Goal: Information Seeking & Learning: Find specific fact

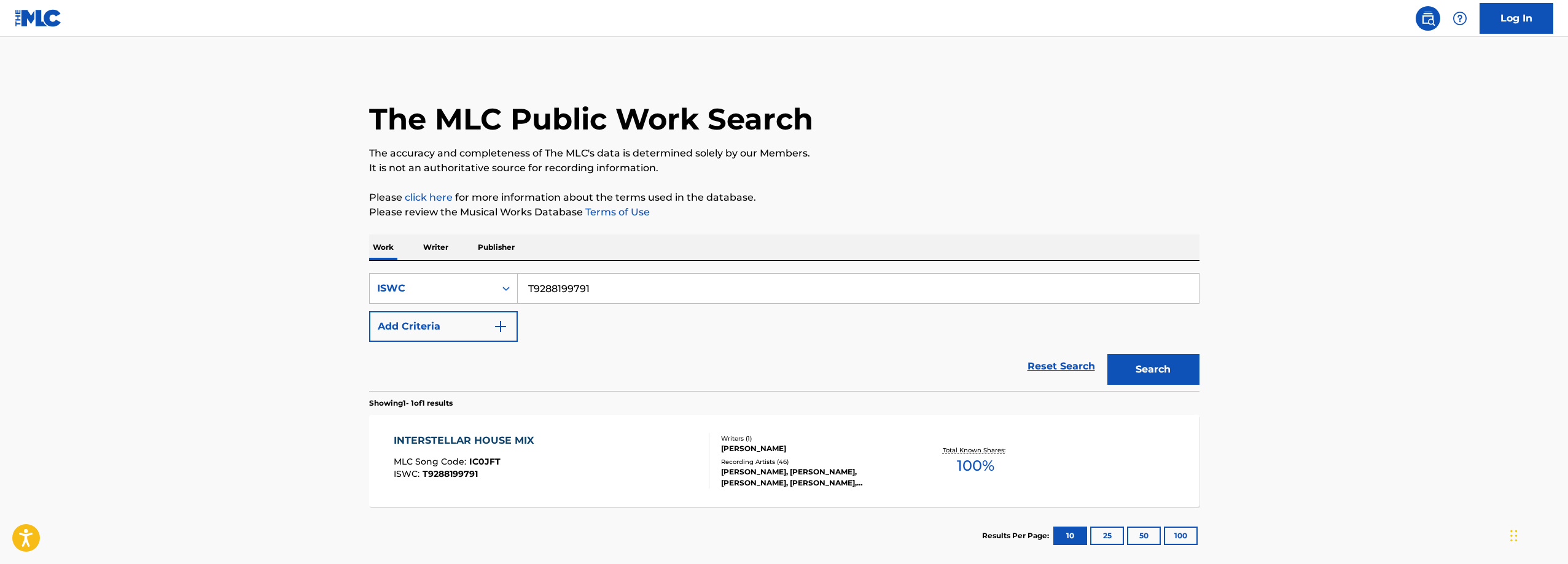
click at [631, 284] on input "T9288199791" at bounding box center [858, 288] width 681 height 30
click at [473, 287] on div "ISWC" at bounding box center [432, 288] width 111 height 15
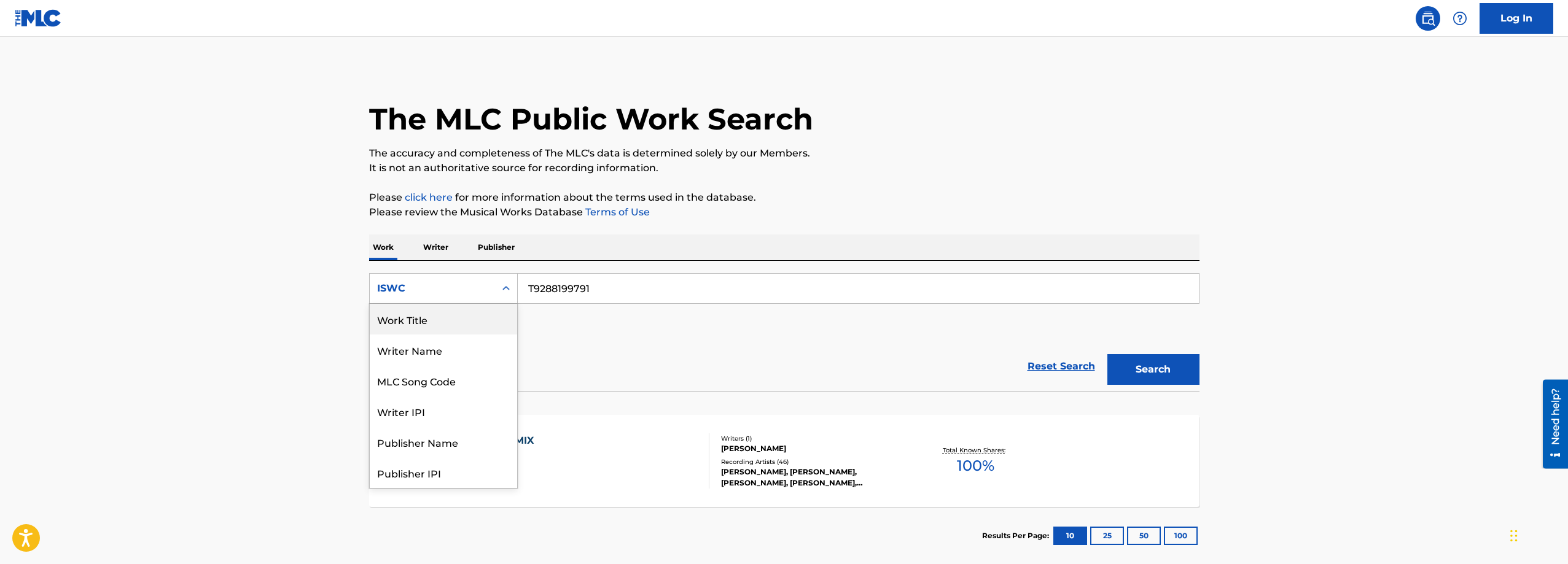
click at [454, 319] on div "Work Title" at bounding box center [443, 319] width 147 height 31
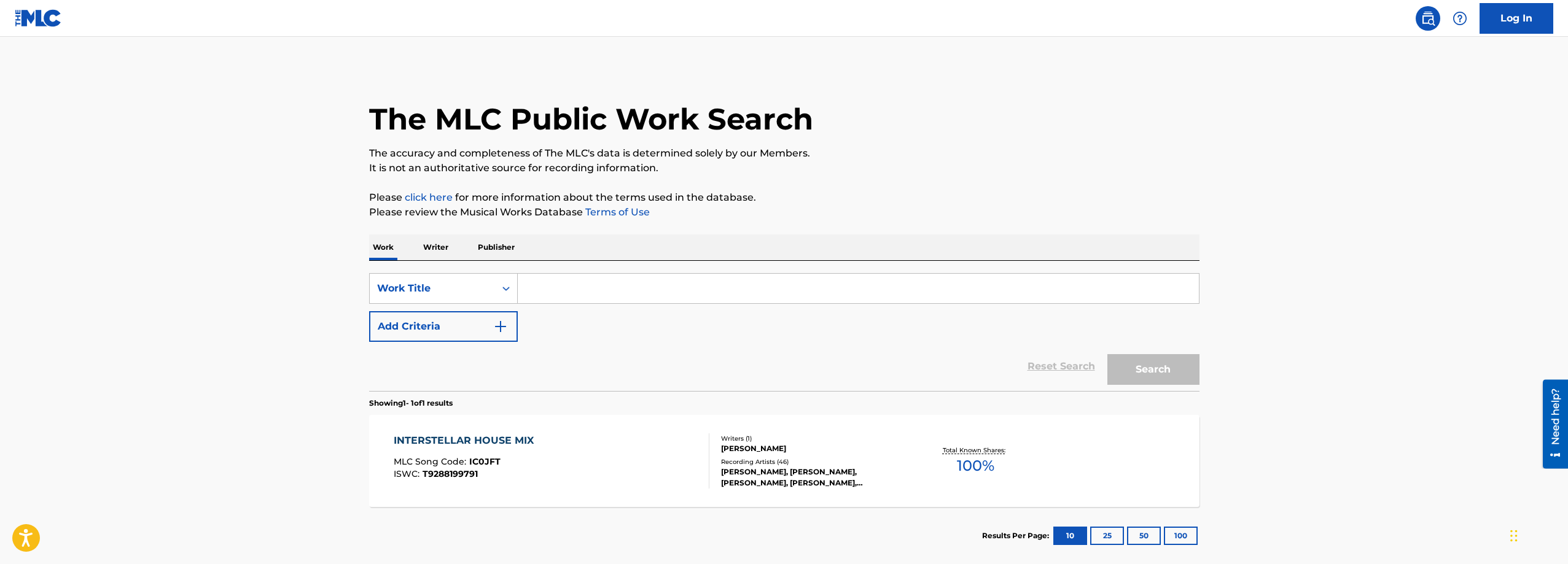
click at [591, 288] on input "Search Form" at bounding box center [858, 288] width 681 height 30
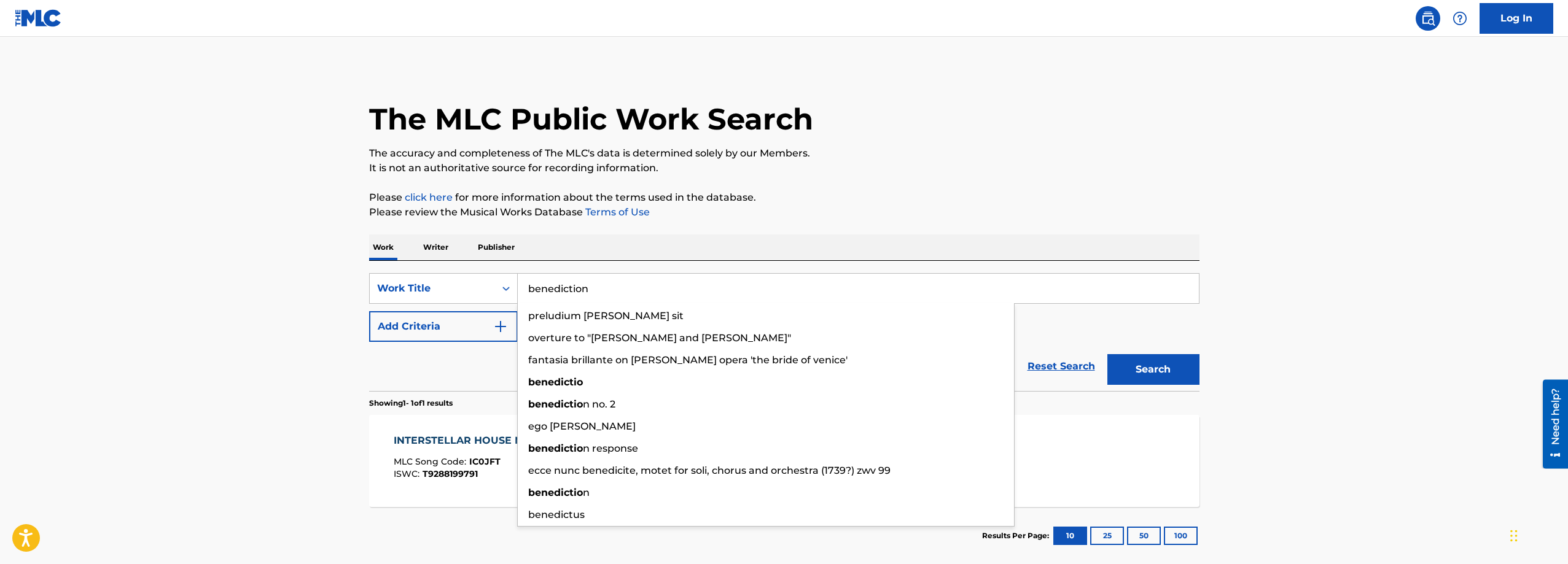
type input "benediction"
click at [1107, 354] on button "Search" at bounding box center [1153, 369] width 92 height 31
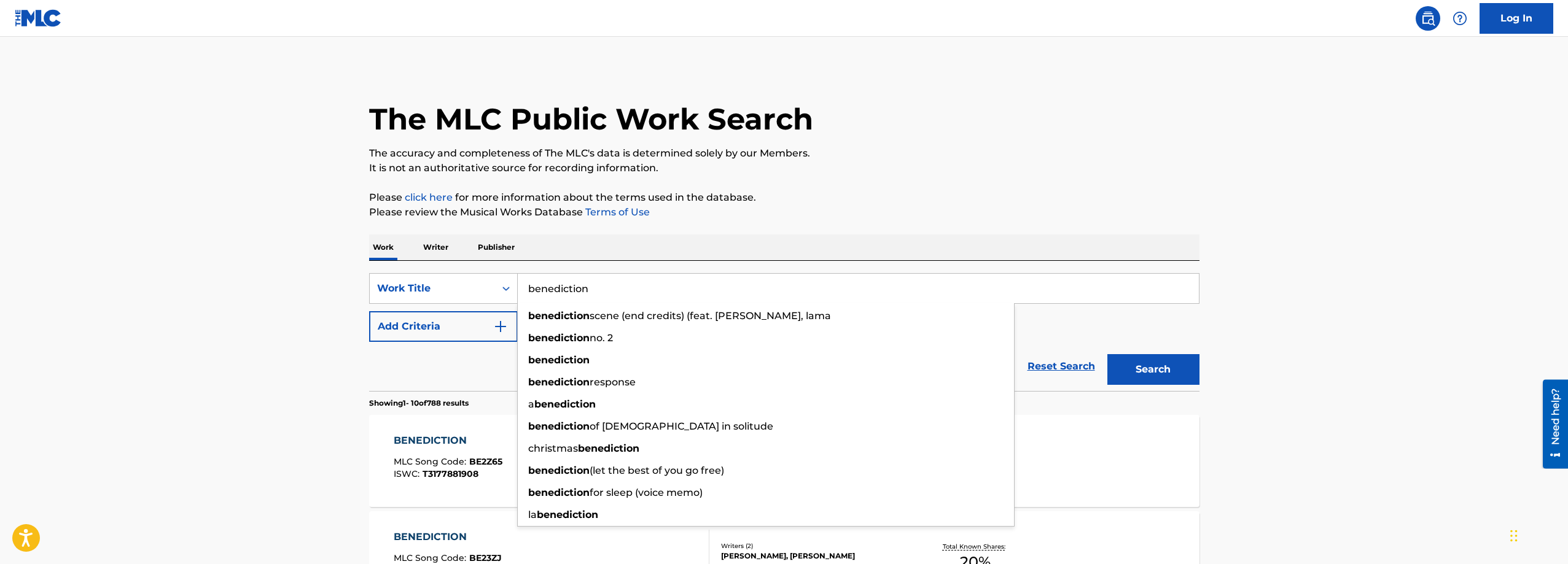
click at [1058, 133] on div "The MLC Public Work Search" at bounding box center [784, 112] width 830 height 89
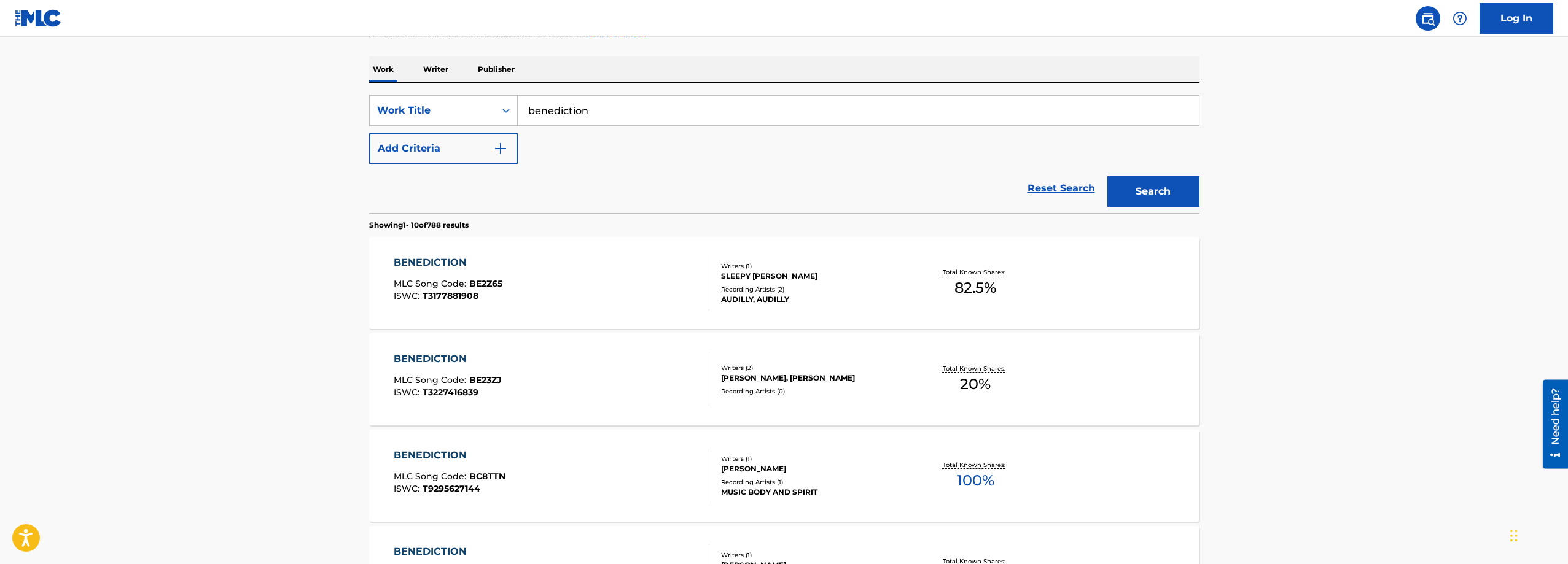
scroll to position [184, 0]
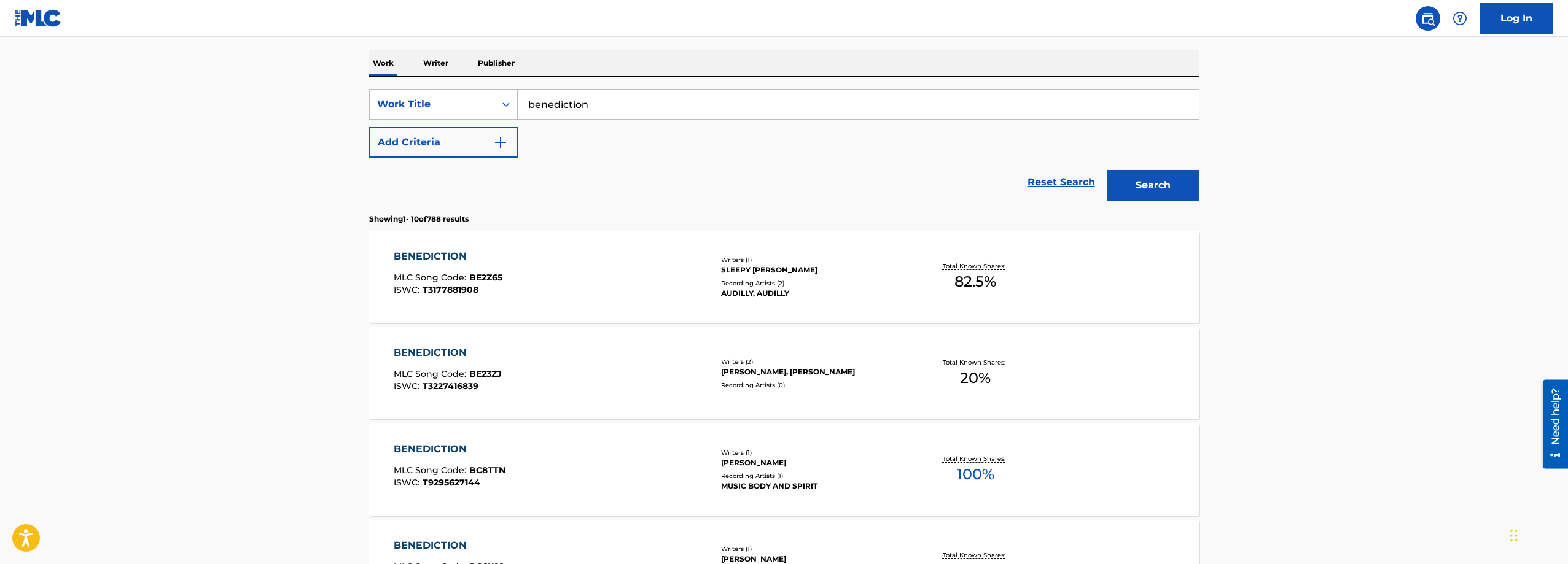
click at [471, 141] on button "Add Criteria" at bounding box center [443, 143] width 149 height 31
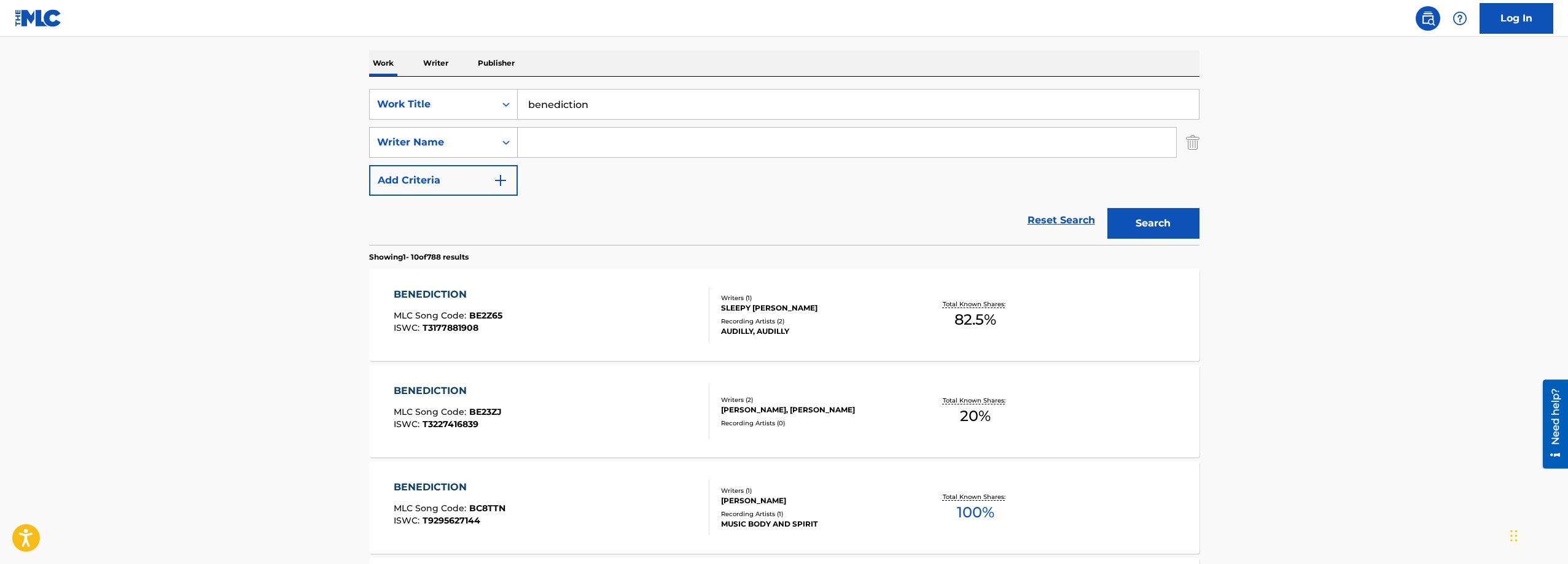
click at [458, 148] on div "Writer Name" at bounding box center [432, 142] width 111 height 15
click at [565, 143] on input "Search Form" at bounding box center [847, 143] width 658 height 30
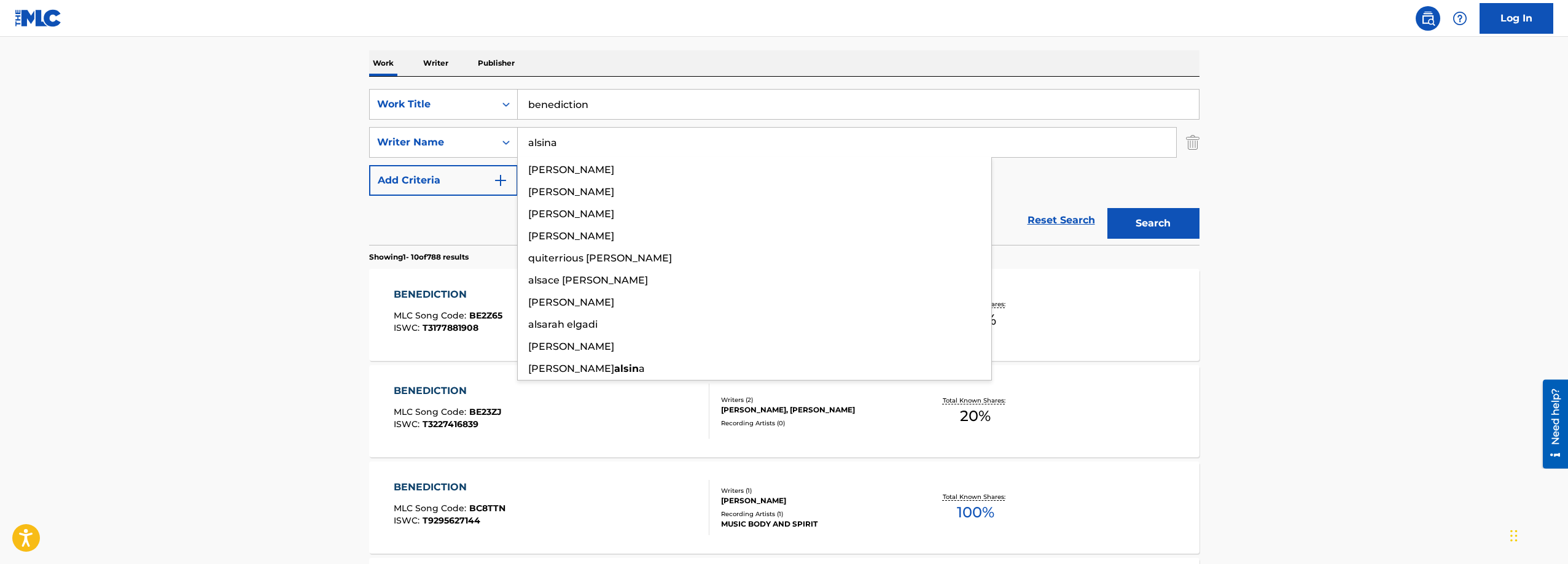
type input "alsina"
click at [1107, 208] on button "Search" at bounding box center [1153, 224] width 92 height 31
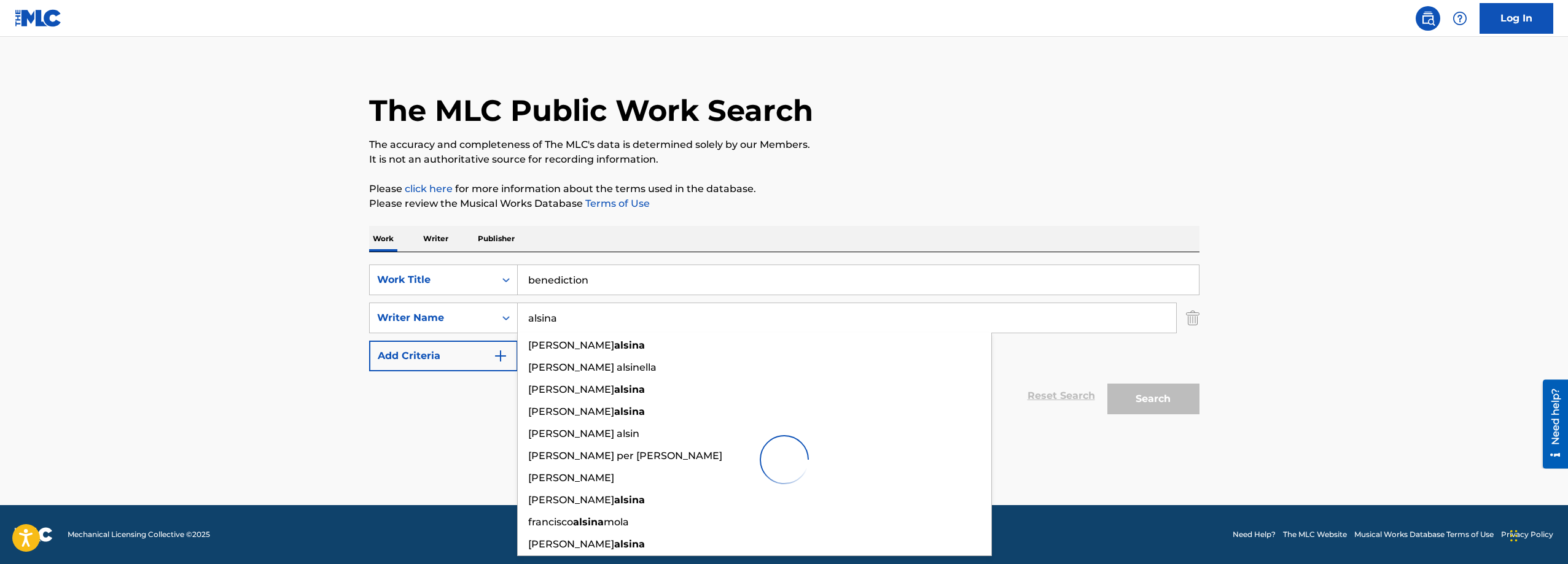
scroll to position [8, 0]
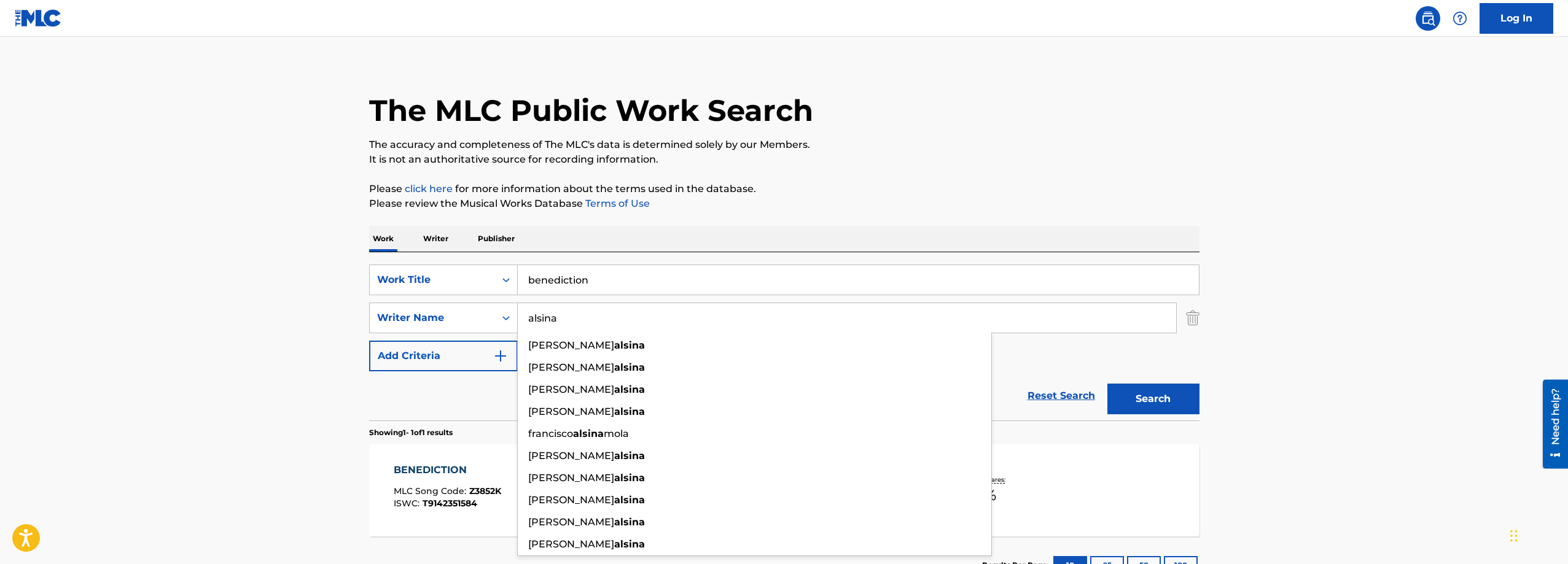
drag, startPoint x: 152, startPoint y: 261, endPoint x: 185, endPoint y: 253, distance: 34.0
click at [153, 260] on main "The MLC Public Work Search The accuracy and completeness of The MLC's data is d…" at bounding box center [784, 314] width 1568 height 572
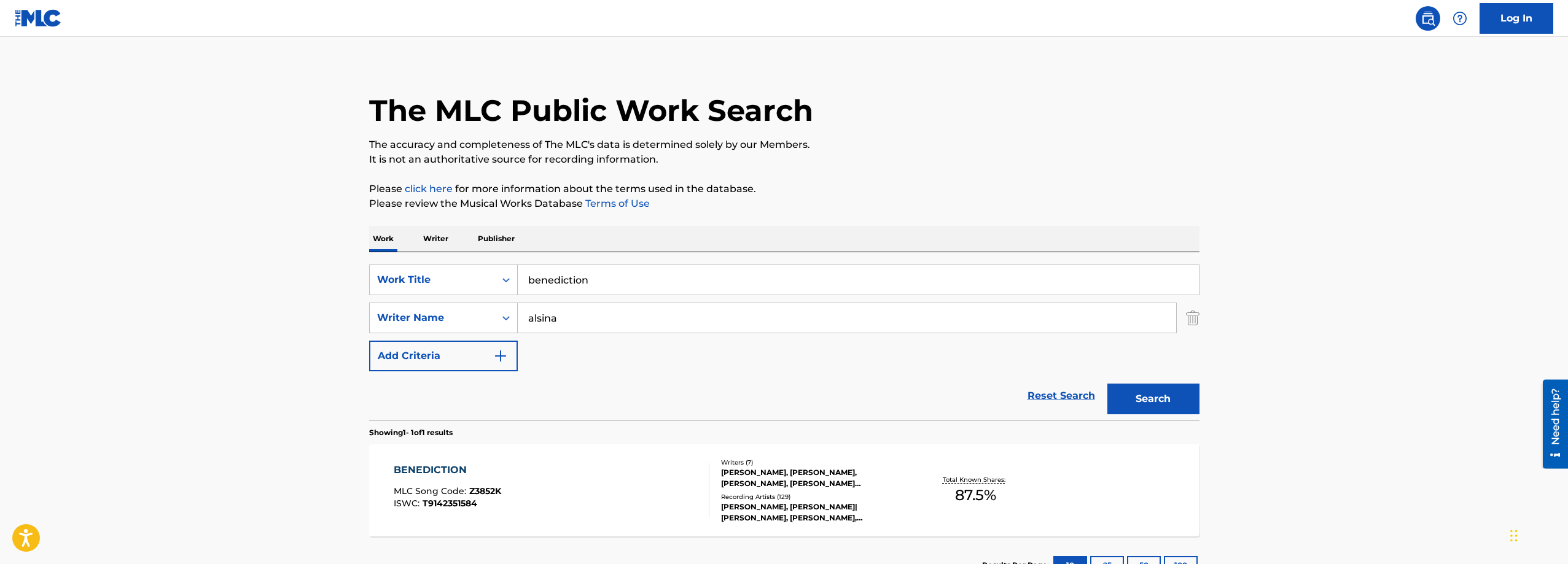
click at [651, 465] on div "BENEDICTION MLC Song Code : Z3852K ISWC : T9142351584" at bounding box center [551, 490] width 316 height 55
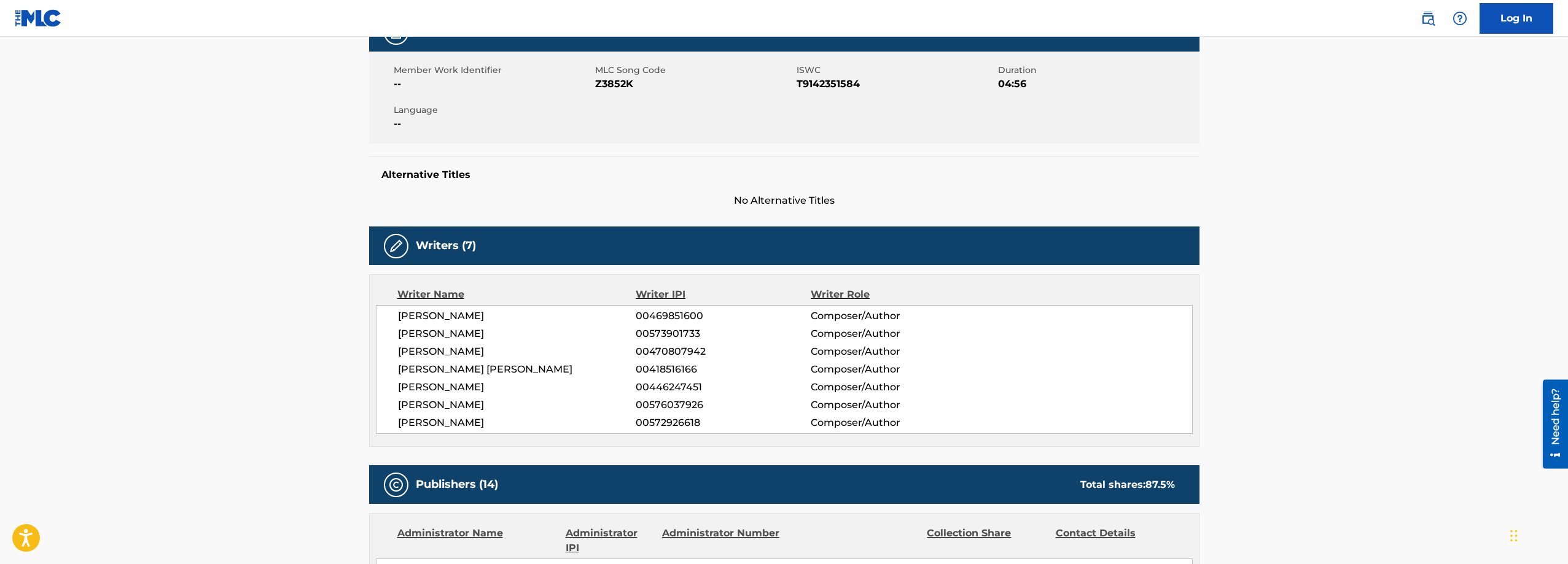
scroll to position [184, 0]
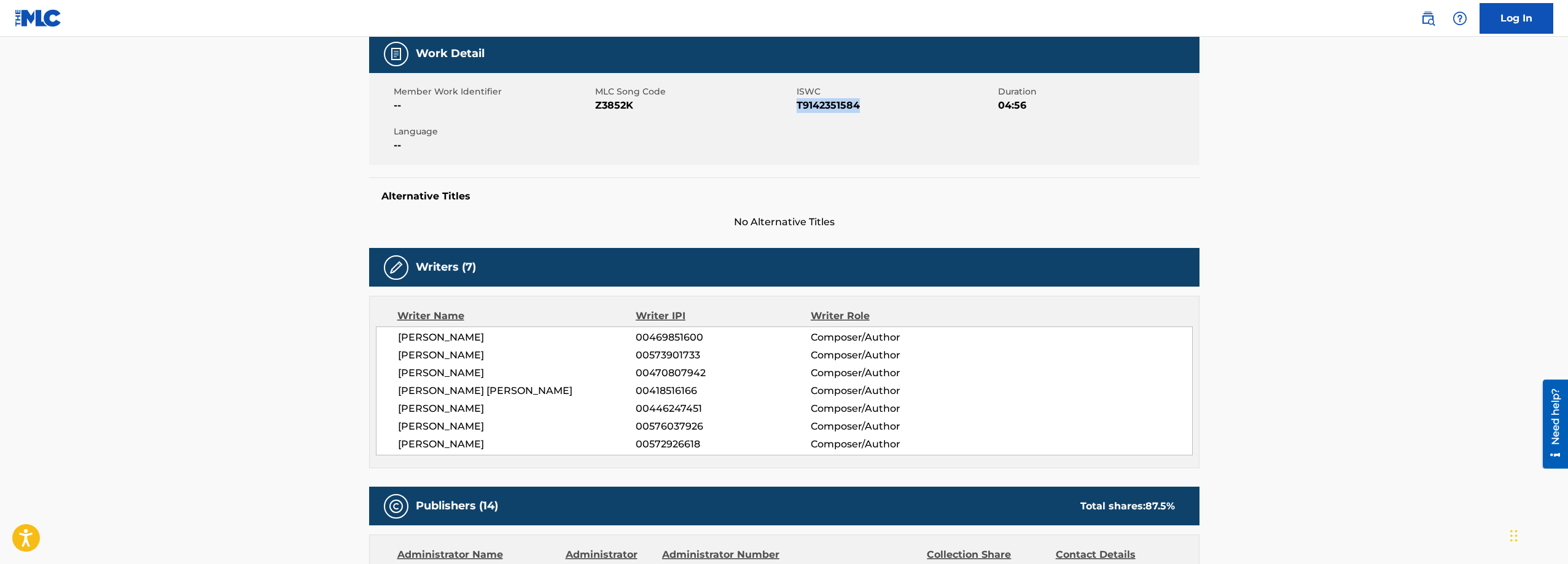
drag, startPoint x: 799, startPoint y: 106, endPoint x: 863, endPoint y: 110, distance: 64.1
click at [863, 110] on span "T9142351584" at bounding box center [896, 105] width 199 height 15
copy span "T9142351584"
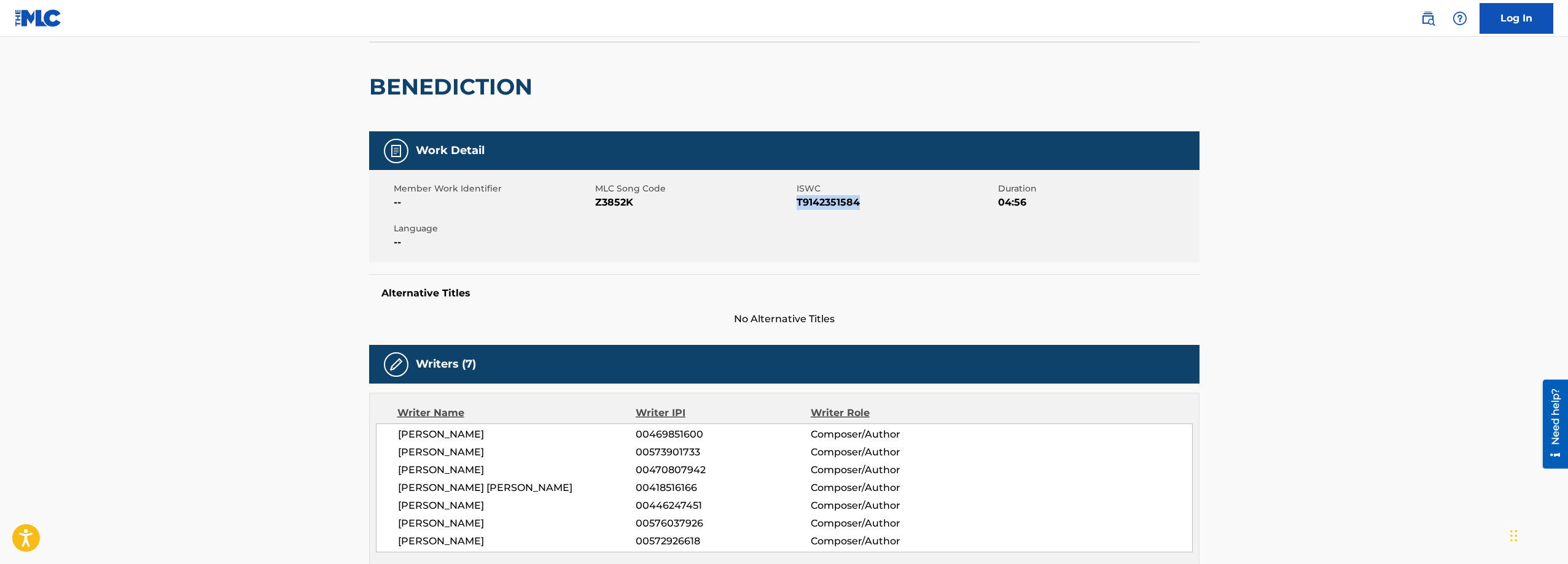
scroll to position [0, 0]
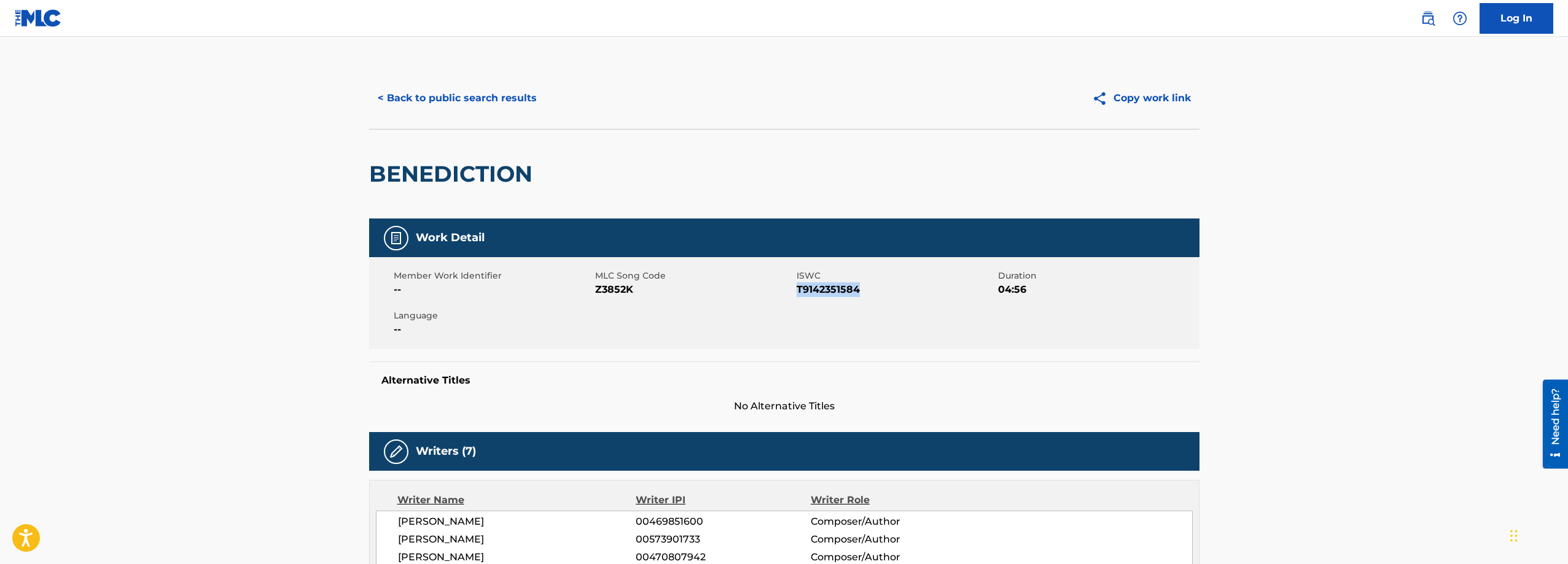
click at [437, 92] on button "< Back to public search results" at bounding box center [457, 98] width 176 height 31
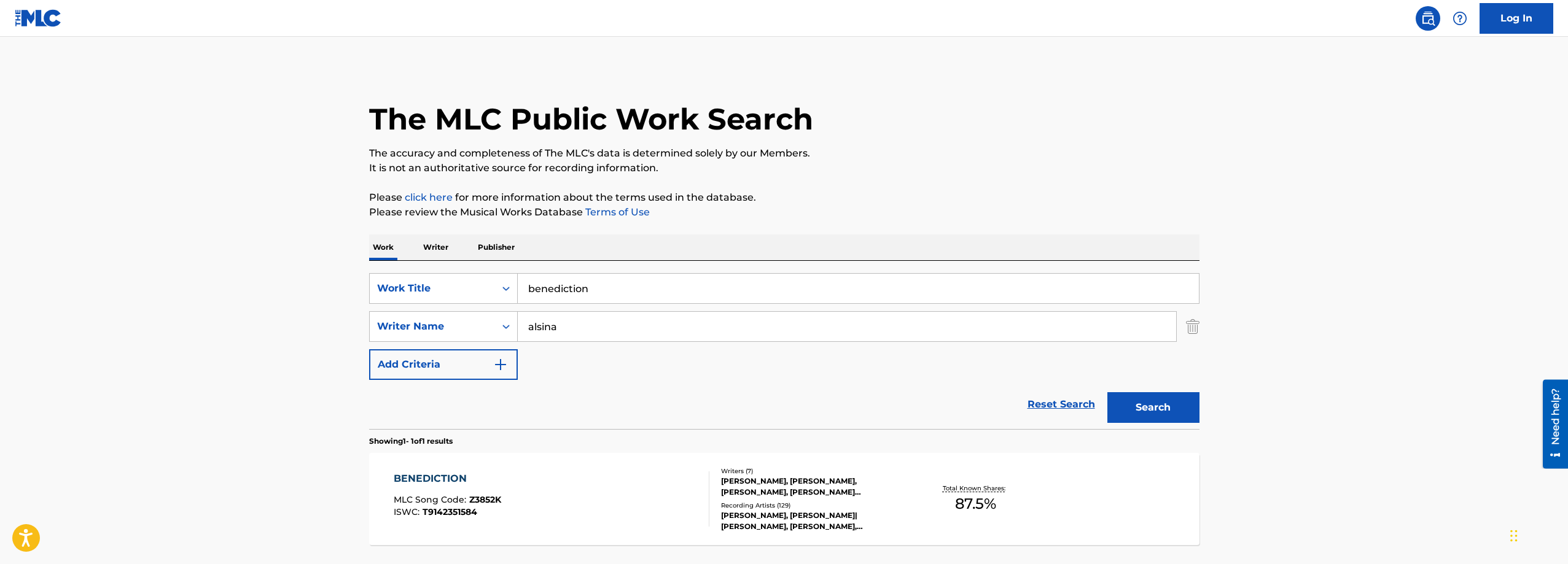
scroll to position [8, 0]
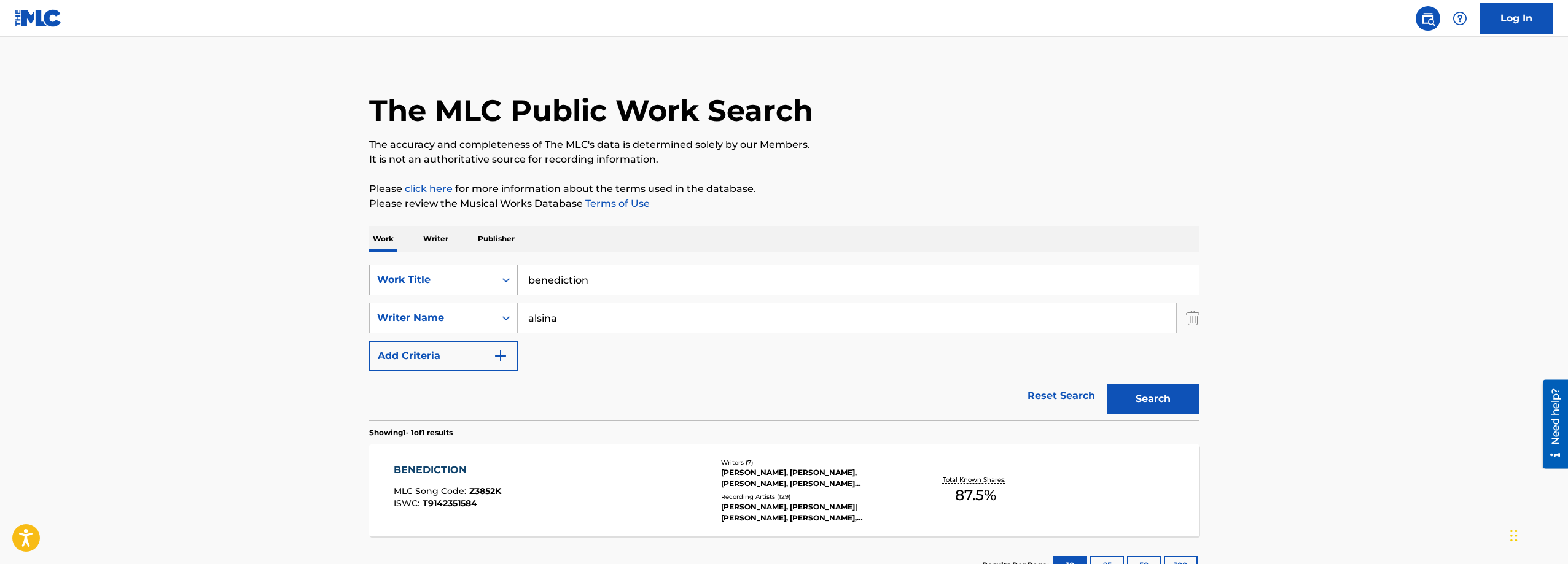
drag, startPoint x: 575, startPoint y: 278, endPoint x: 498, endPoint y: 279, distance: 77.0
click at [503, 281] on div "SearchWithCriteriacfeb8423-d128-493e-9eab-13a74c0e03d9 Work Title benediction" at bounding box center [784, 280] width 830 height 31
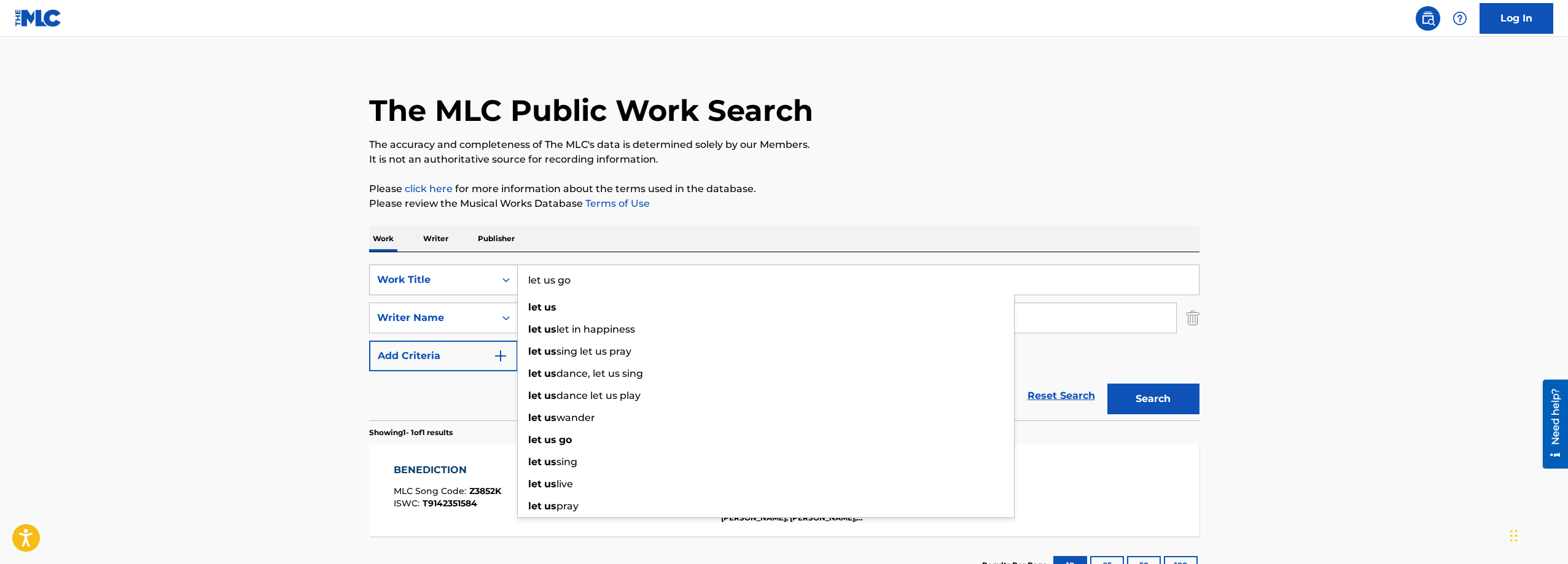
type input "let us go"
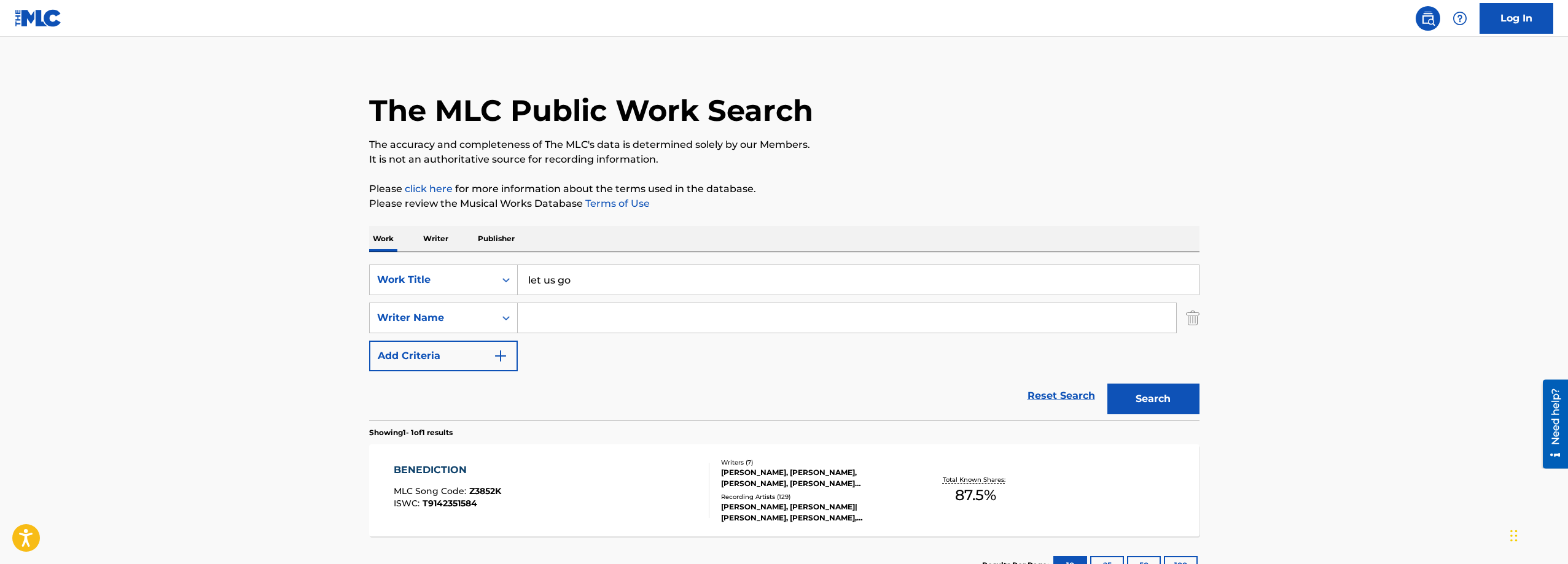
click at [1160, 401] on button "Search" at bounding box center [1153, 399] width 92 height 31
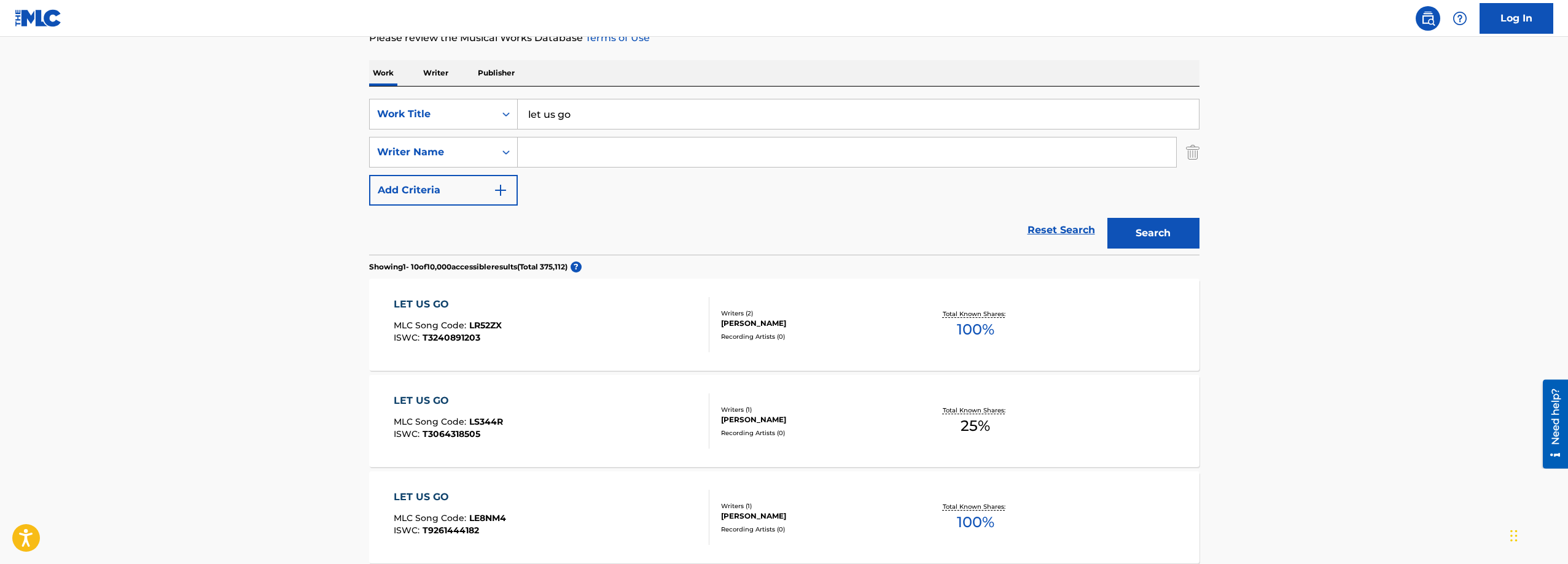
scroll to position [70, 0]
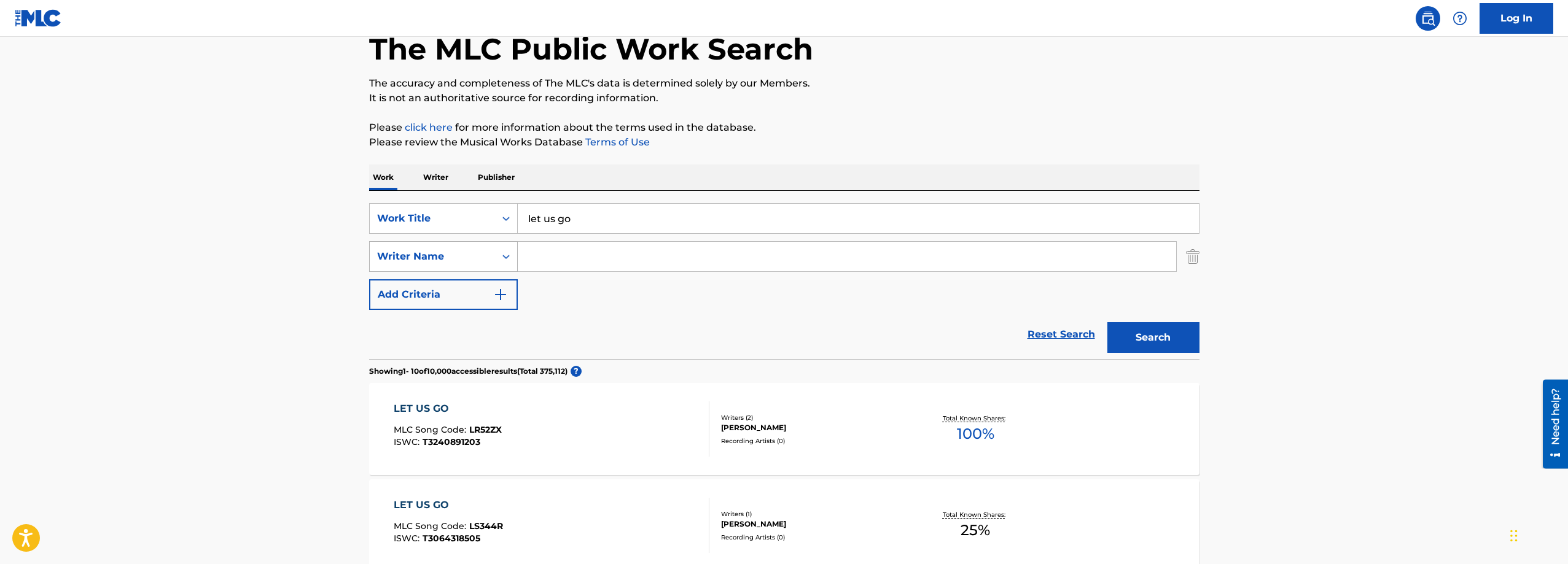
click at [480, 248] on div "Writer Name" at bounding box center [432, 256] width 125 height 23
click at [476, 256] on div "Writer Name" at bounding box center [432, 256] width 111 height 15
click at [753, 261] on input "Search Form" at bounding box center [847, 256] width 658 height 30
type input "young"
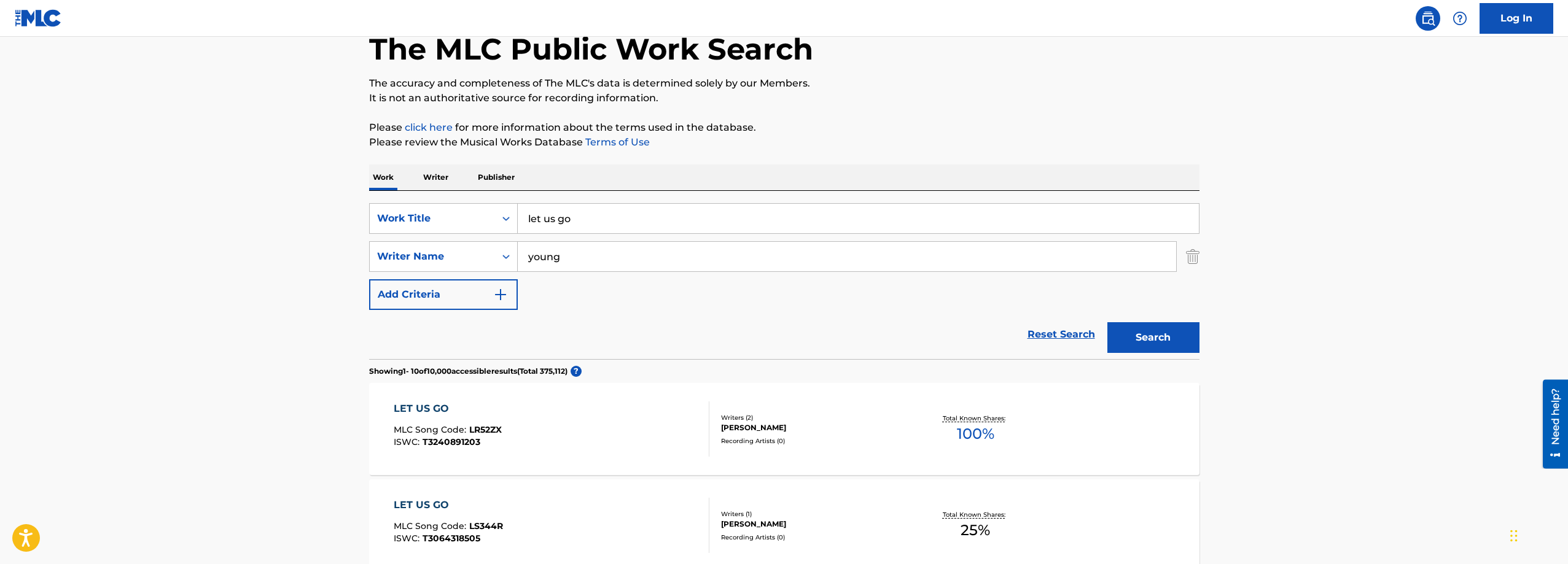
click at [1107, 322] on button "Search" at bounding box center [1153, 337] width 92 height 31
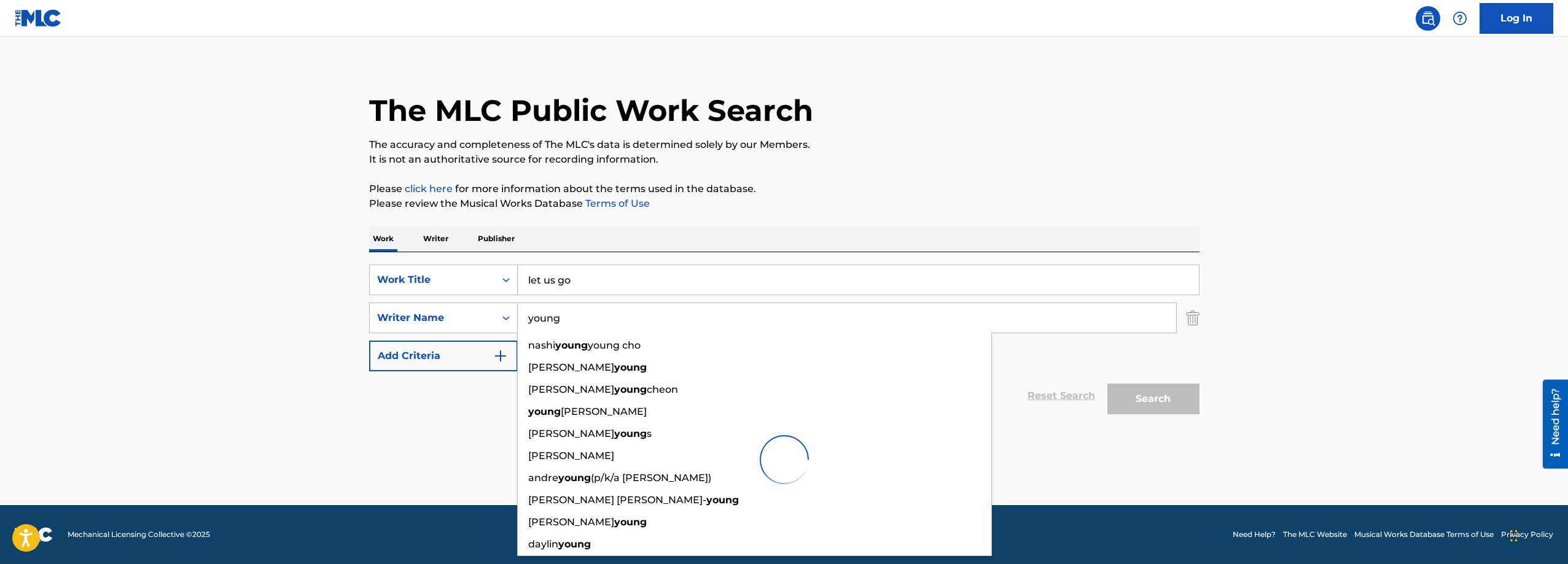
scroll to position [8, 0]
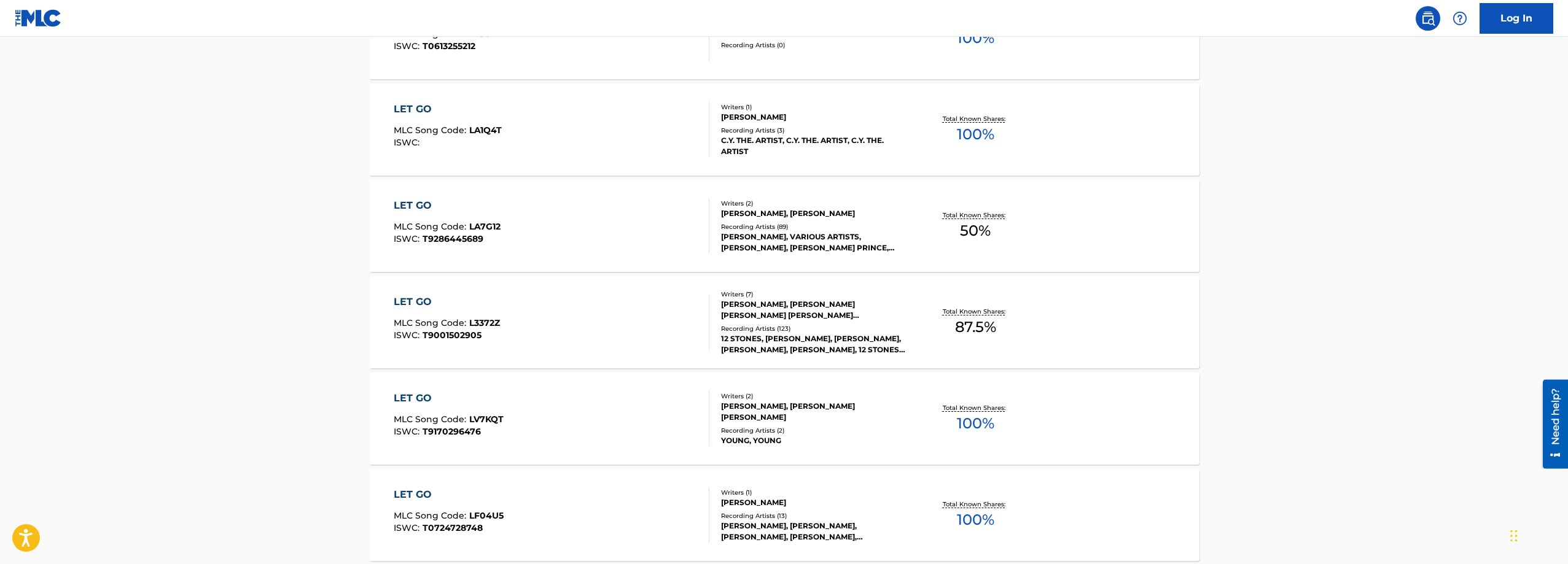
scroll to position [976, 0]
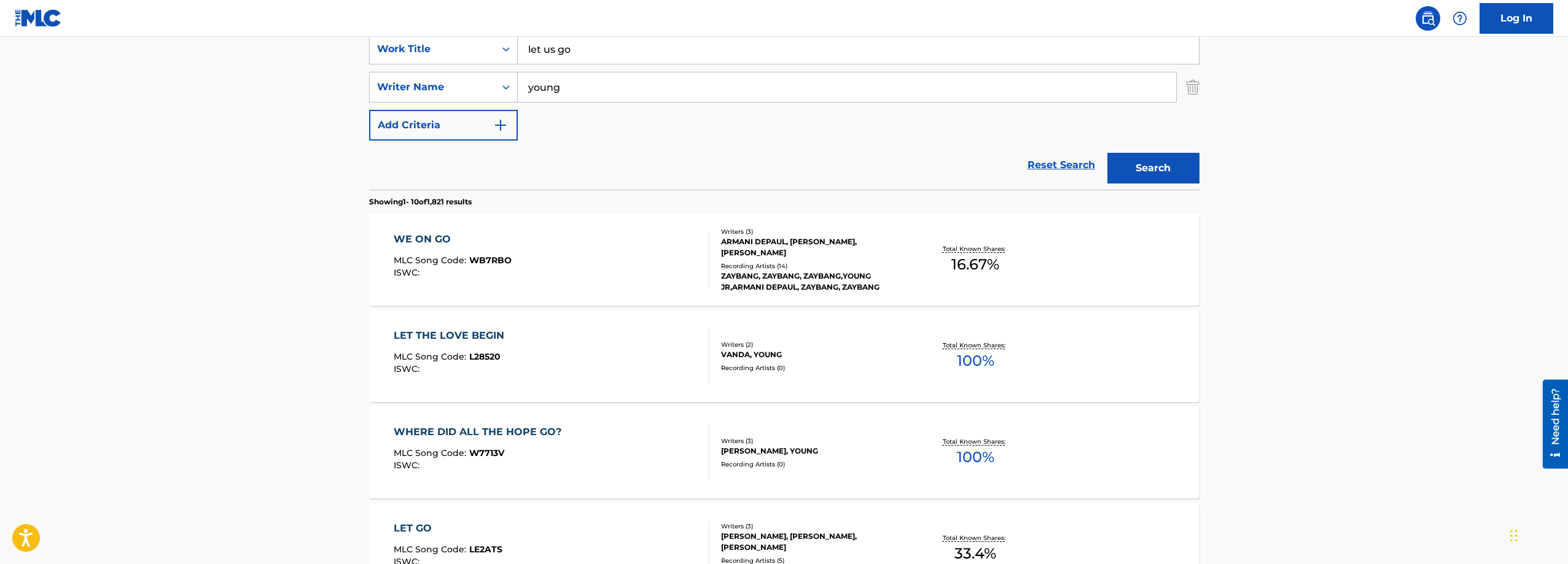
scroll to position [0, 0]
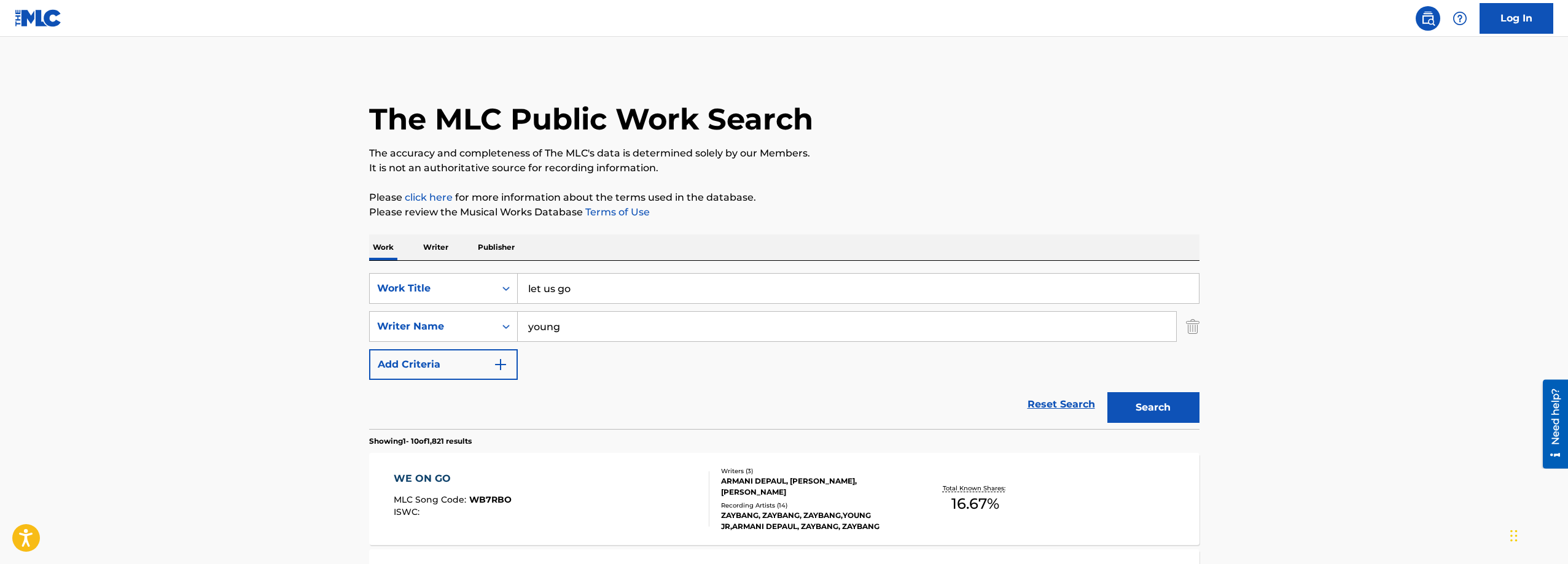
click at [1185, 326] on div "SearchWithCriteria88e99d3f-fe26-49ca-9452-6f7c16f9c38b Writer Name young" at bounding box center [784, 326] width 830 height 31
click at [453, 283] on div "Work Title" at bounding box center [432, 288] width 111 height 15
click at [420, 315] on div "ISWC" at bounding box center [443, 319] width 147 height 31
click at [606, 283] on input "Search Form" at bounding box center [858, 288] width 681 height 30
paste input "T8022210012"
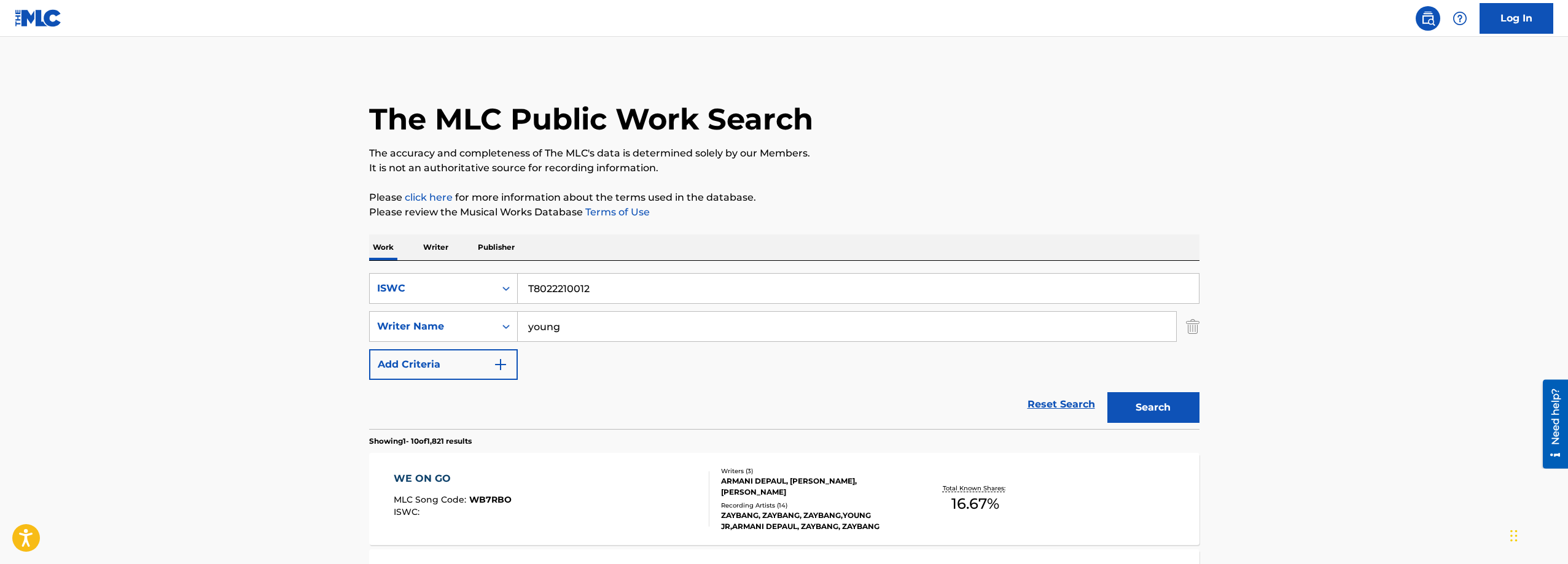
type input "T8022210012"
click at [1198, 326] on img "Search Form" at bounding box center [1192, 326] width 14 height 31
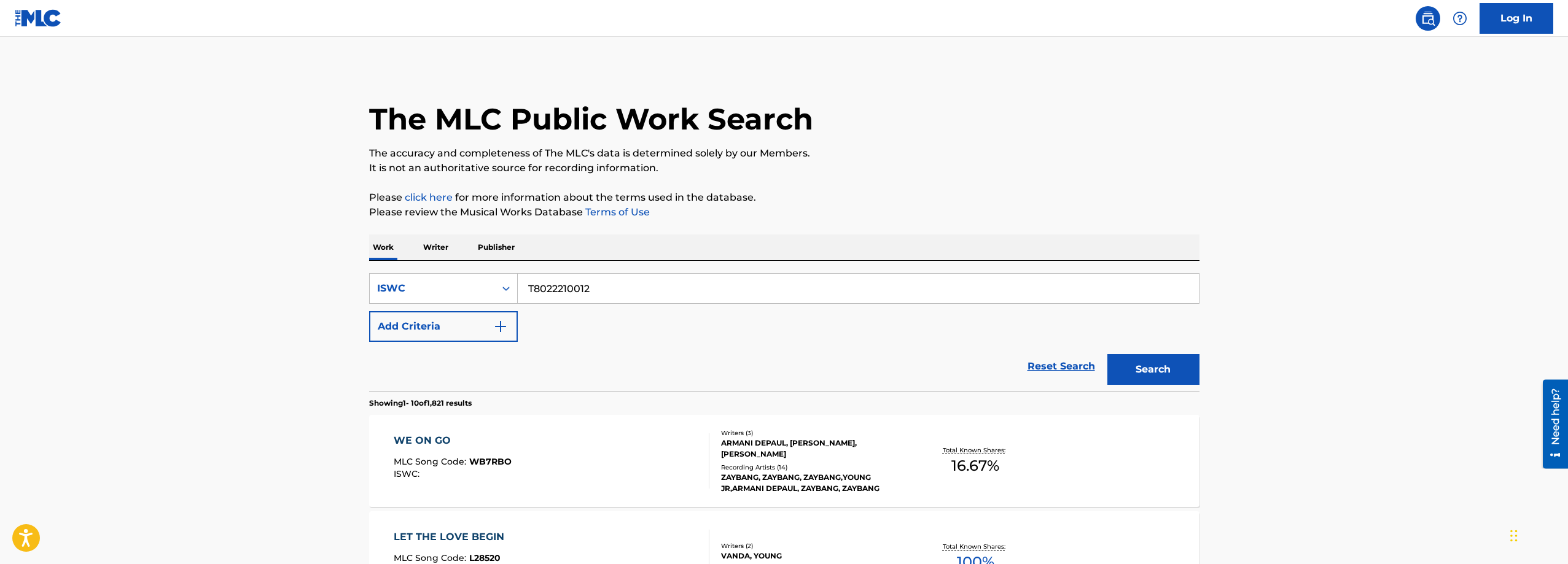
click at [1173, 364] on button "Search" at bounding box center [1153, 369] width 92 height 31
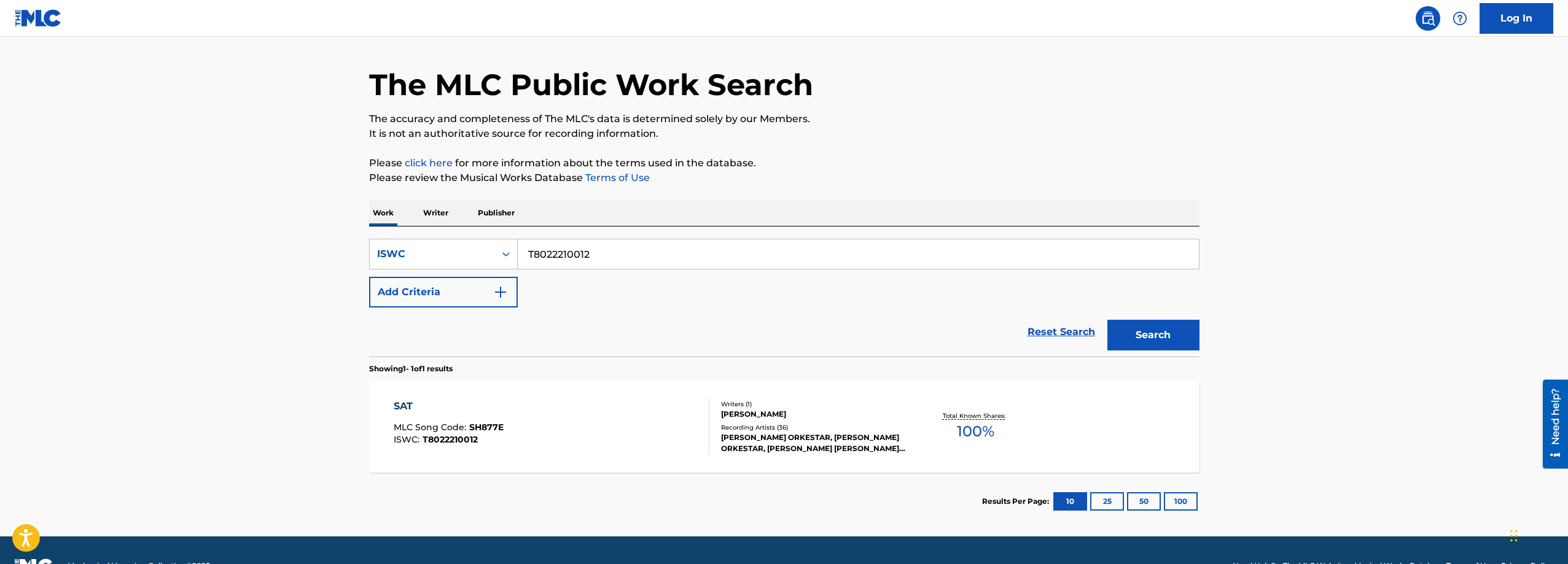
scroll to position [66, 0]
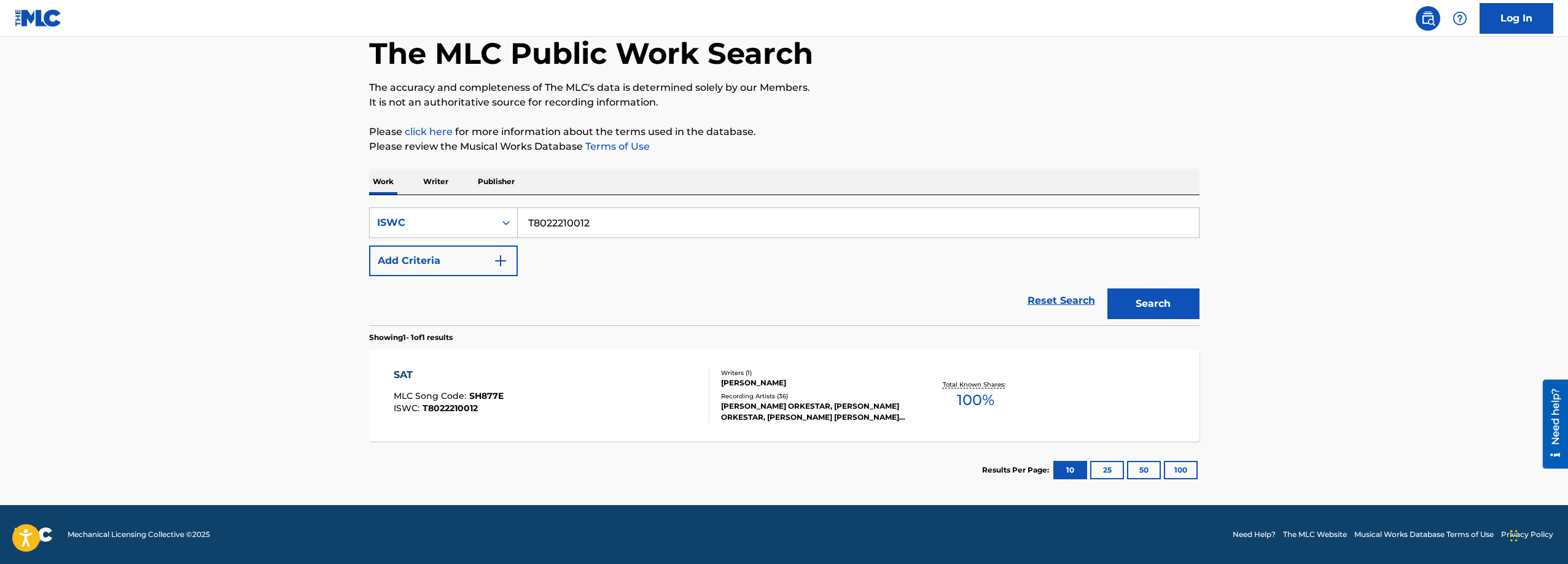
click at [682, 385] on div "SAT MLC Song Code : SH877E ISWC : T8022210012" at bounding box center [551, 395] width 316 height 55
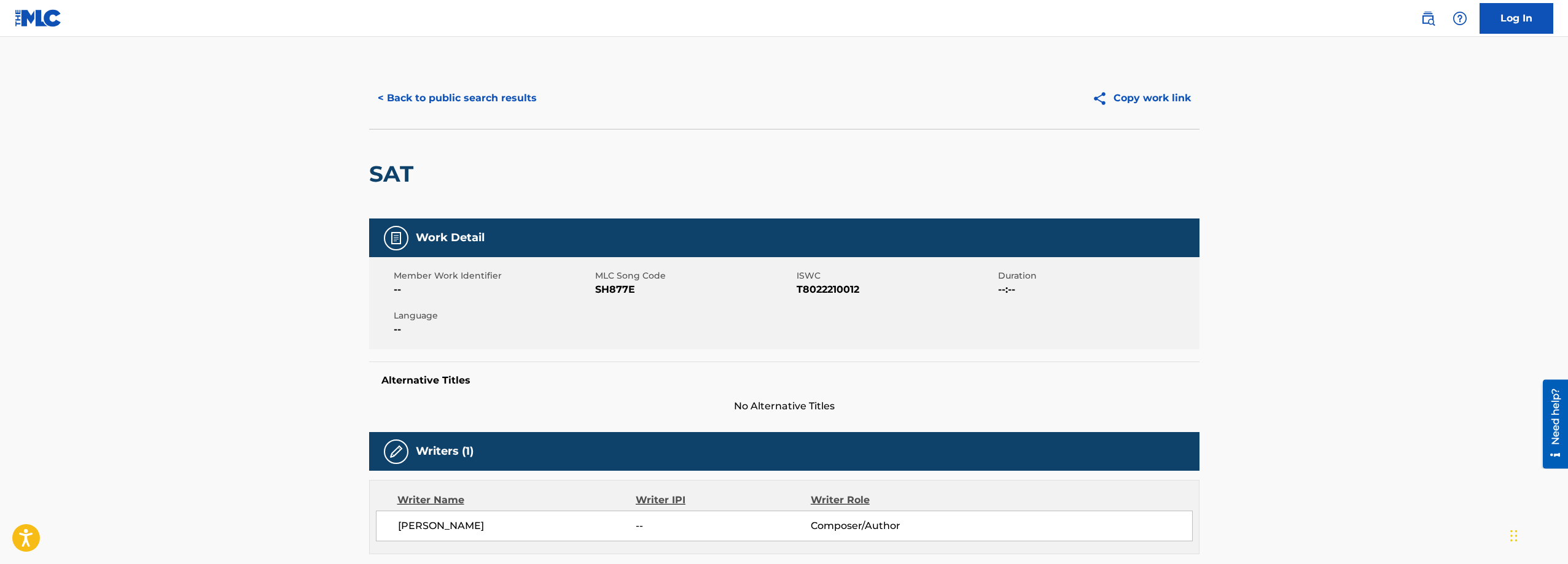
click at [469, 98] on button "< Back to public search results" at bounding box center [457, 98] width 176 height 31
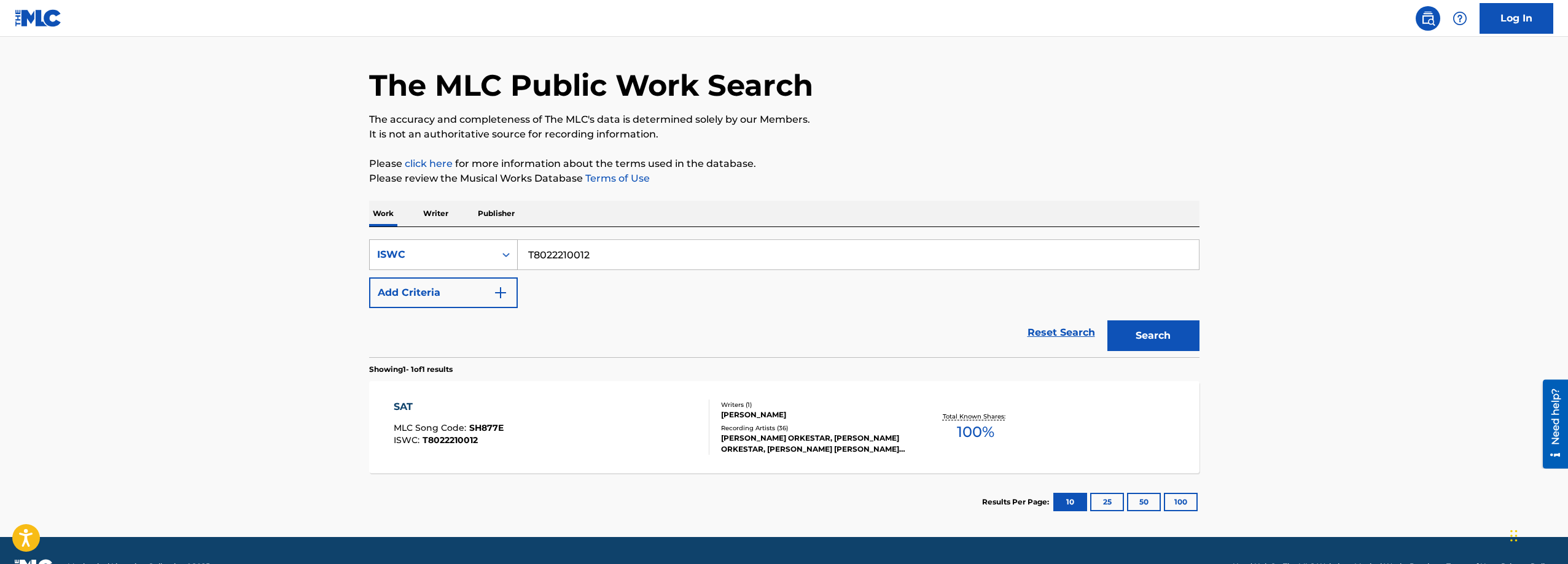
click at [464, 258] on div "ISWC" at bounding box center [432, 254] width 111 height 15
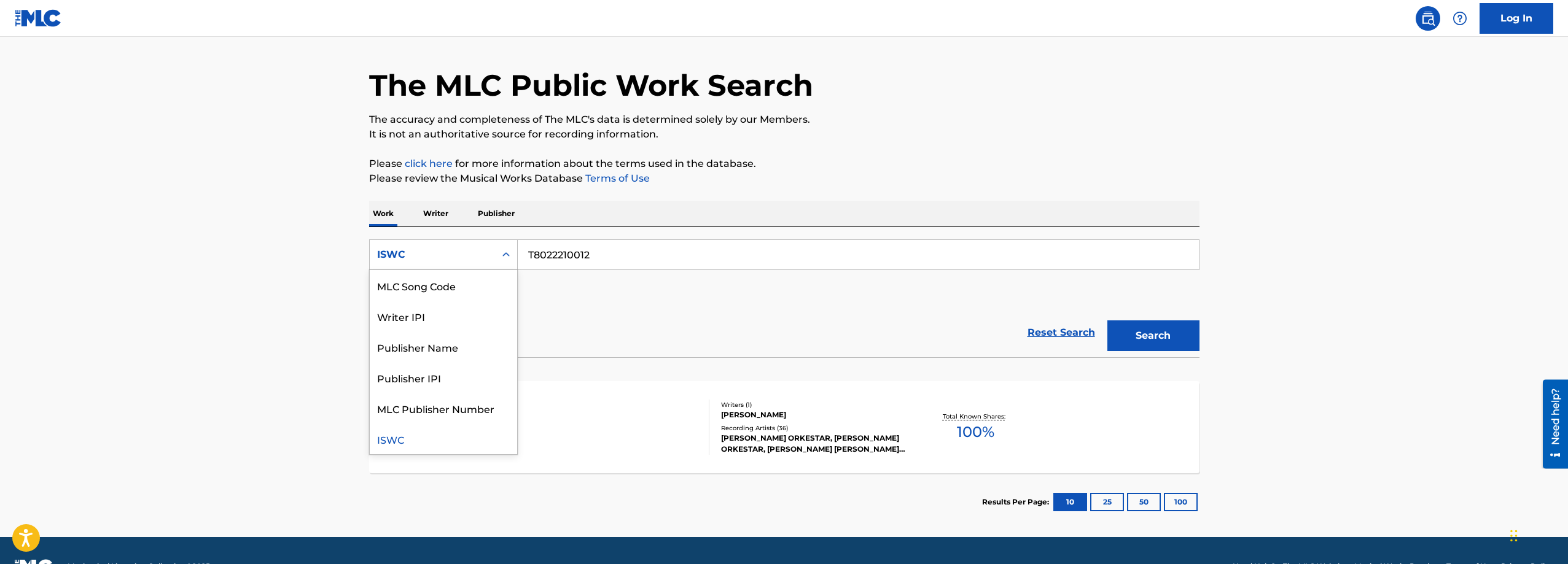
scroll to position [0, 0]
click at [452, 292] on div "Work Title" at bounding box center [443, 285] width 147 height 31
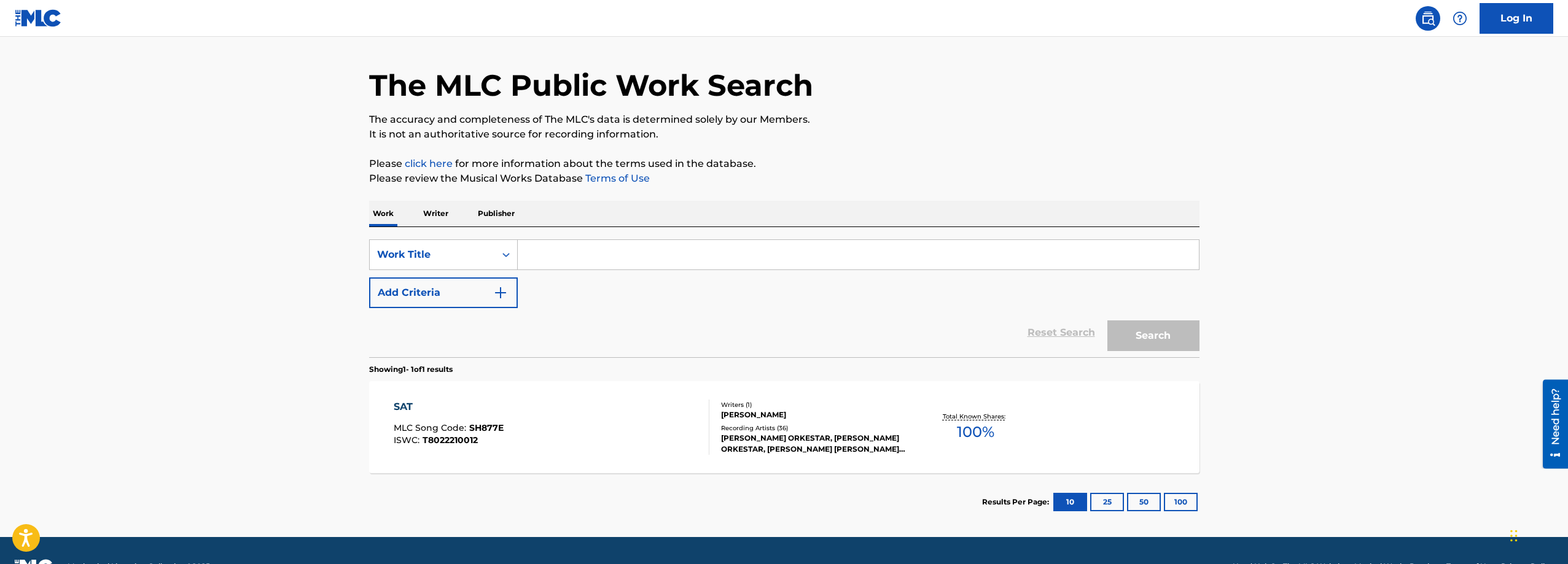
click at [581, 256] on input "Search Form" at bounding box center [858, 254] width 681 height 30
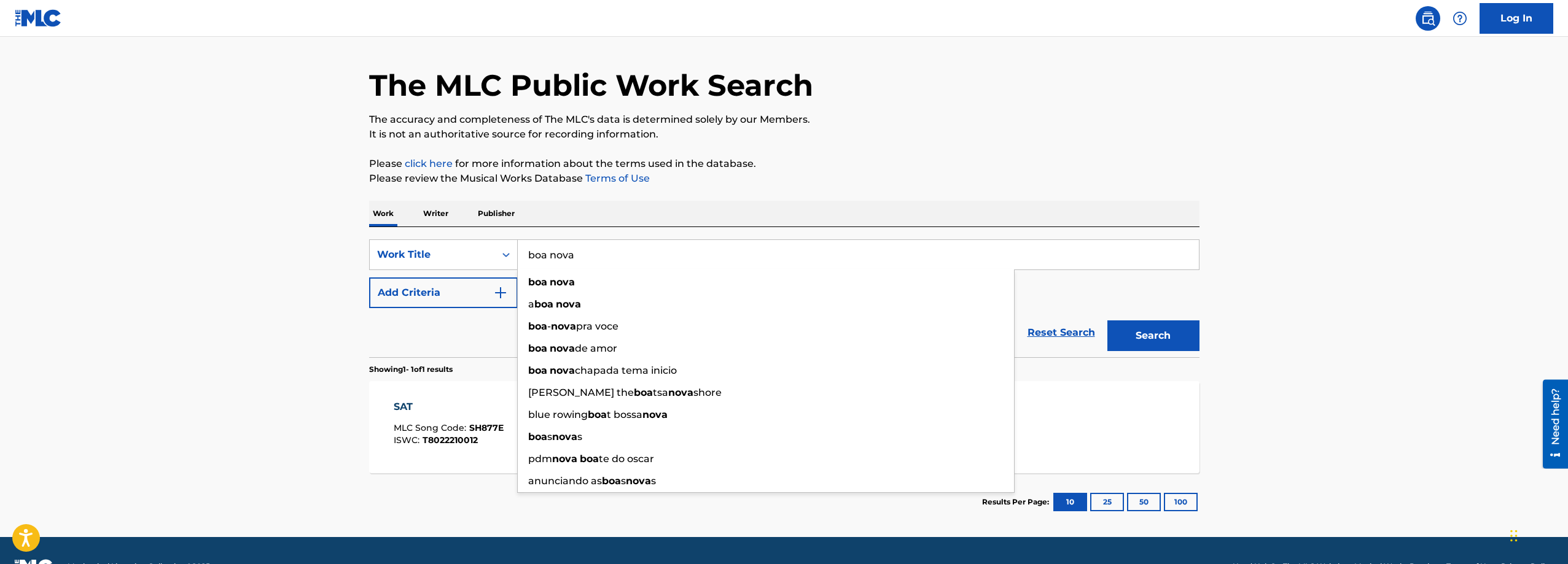
type input "boa nova"
click at [456, 296] on button "Add Criteria" at bounding box center [443, 293] width 149 height 31
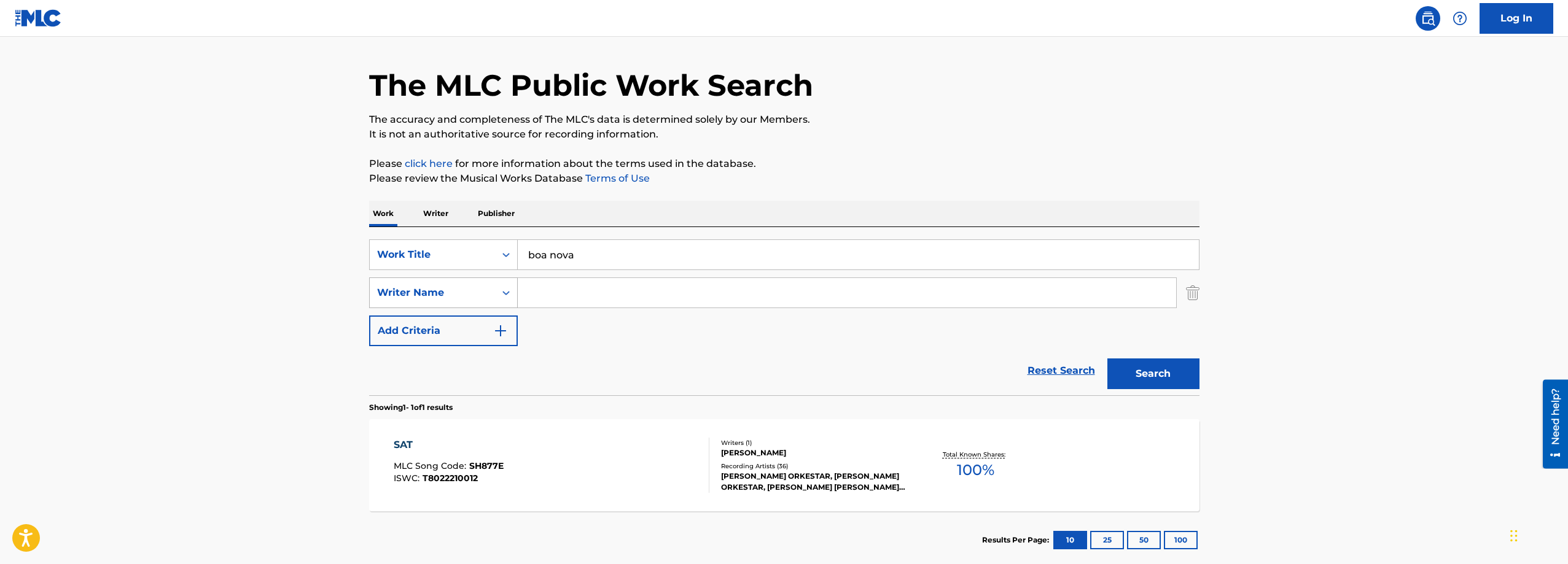
click at [492, 290] on div "Writer Name" at bounding box center [432, 292] width 125 height 23
click at [564, 293] on input "Search Form" at bounding box center [847, 293] width 658 height 30
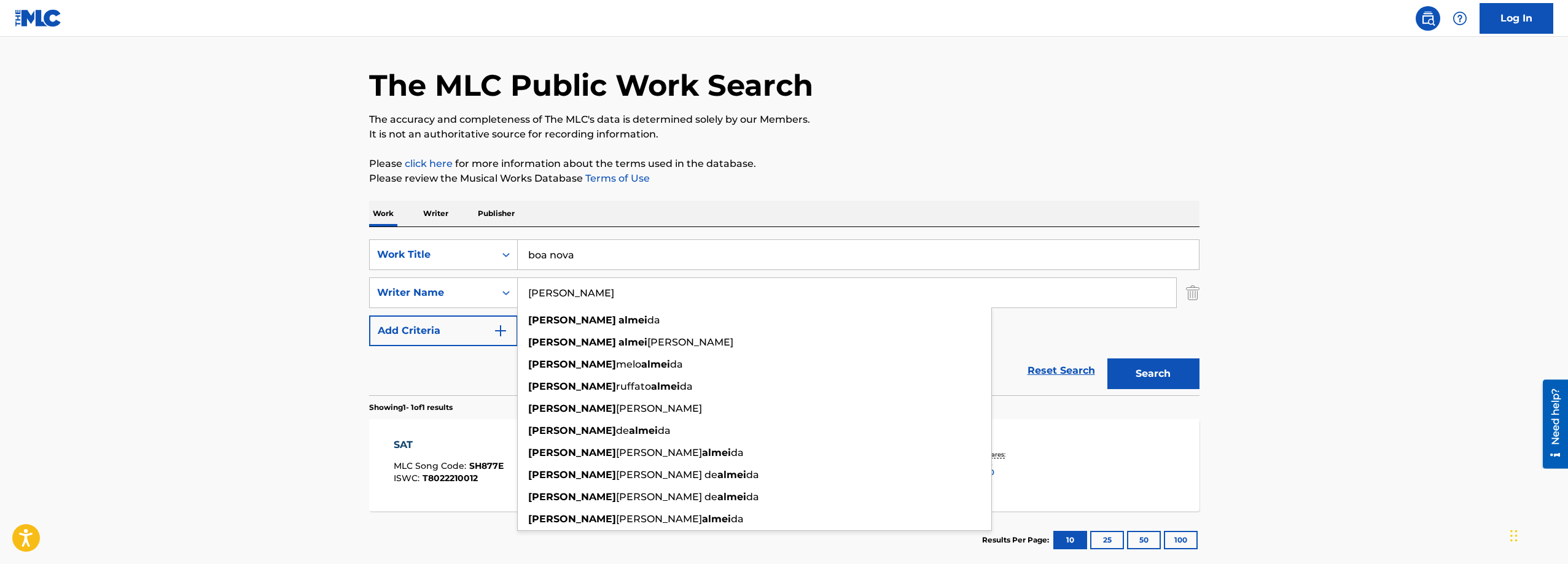
type input "[PERSON_NAME]"
click at [1107, 358] on button "Search" at bounding box center [1153, 374] width 92 height 31
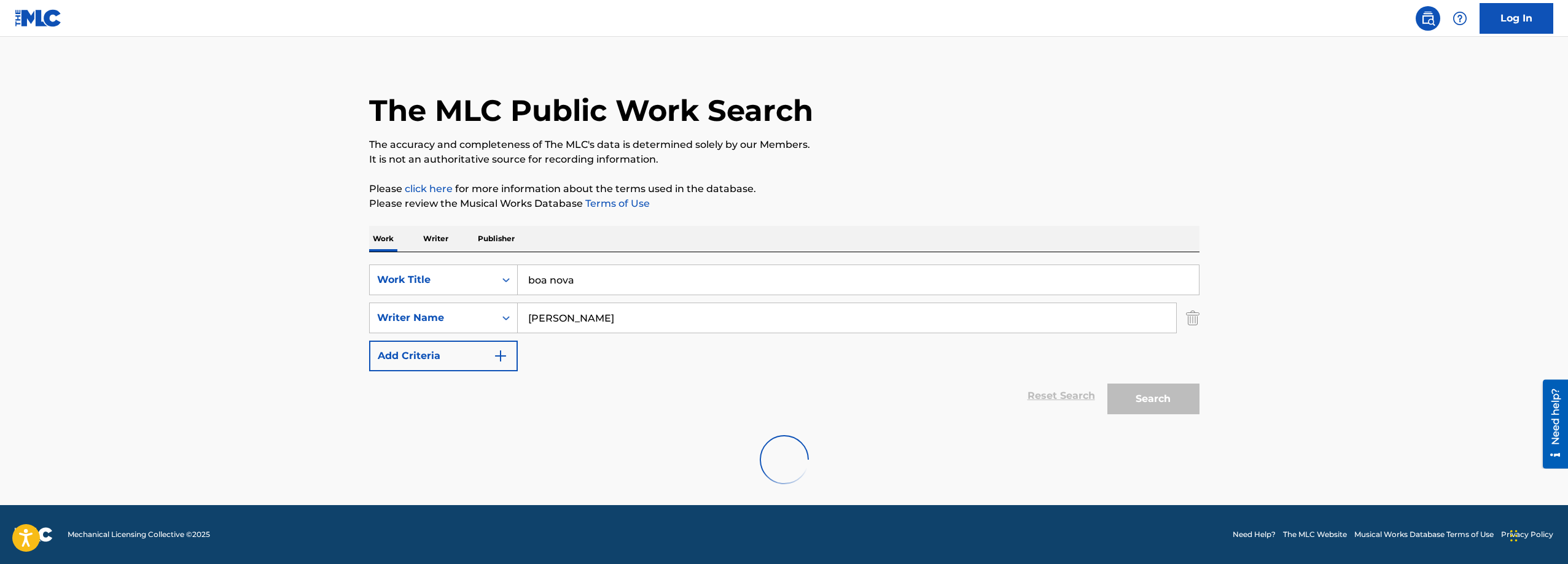
scroll to position [8, 0]
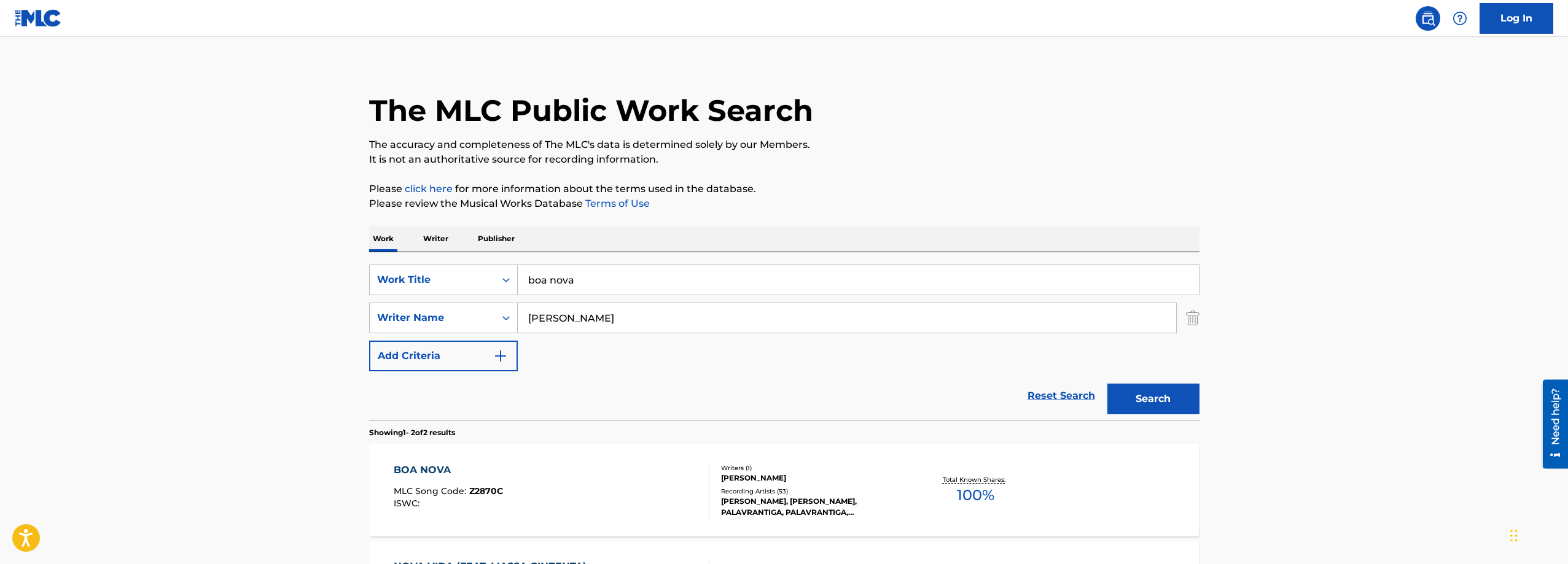
click at [119, 274] on main "The MLC Public Work Search The accuracy and completeness of The MLC's data is d…" at bounding box center [784, 362] width 1568 height 668
click at [610, 483] on div "BOA NOVA MLC Song Code : Z2870C ISWC :" at bounding box center [551, 490] width 316 height 55
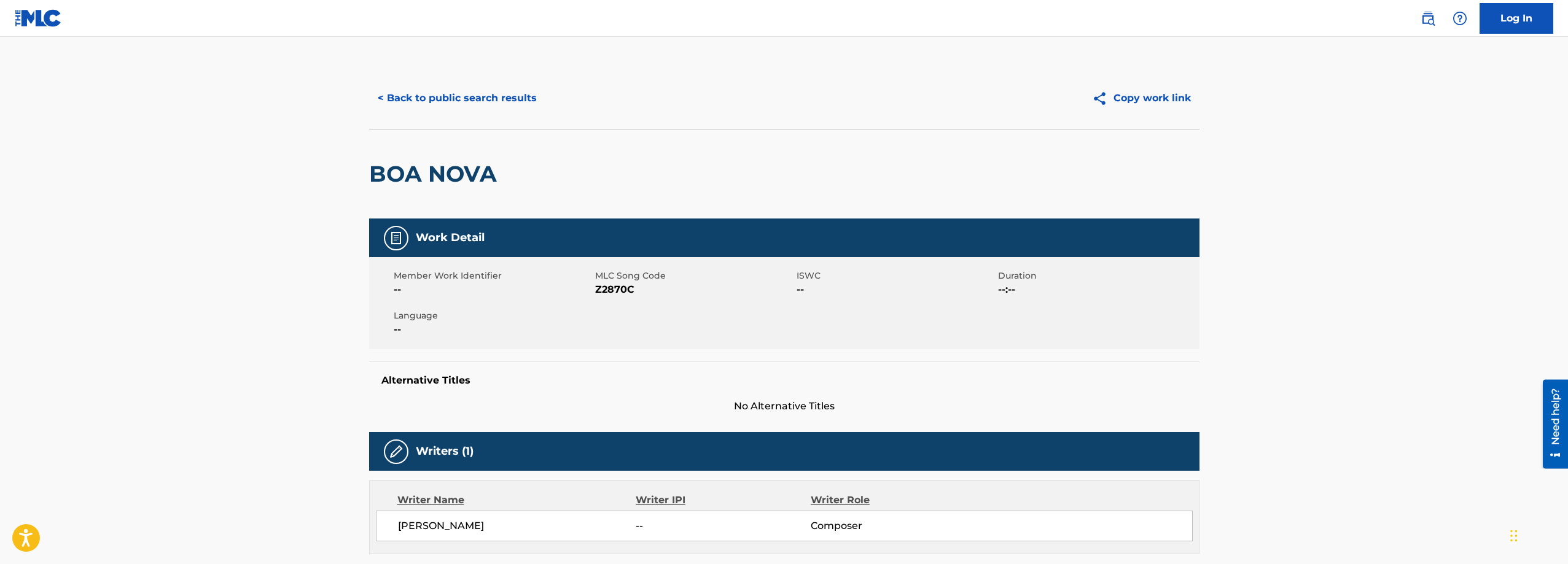
click at [473, 100] on button "< Back to public search results" at bounding box center [457, 98] width 176 height 31
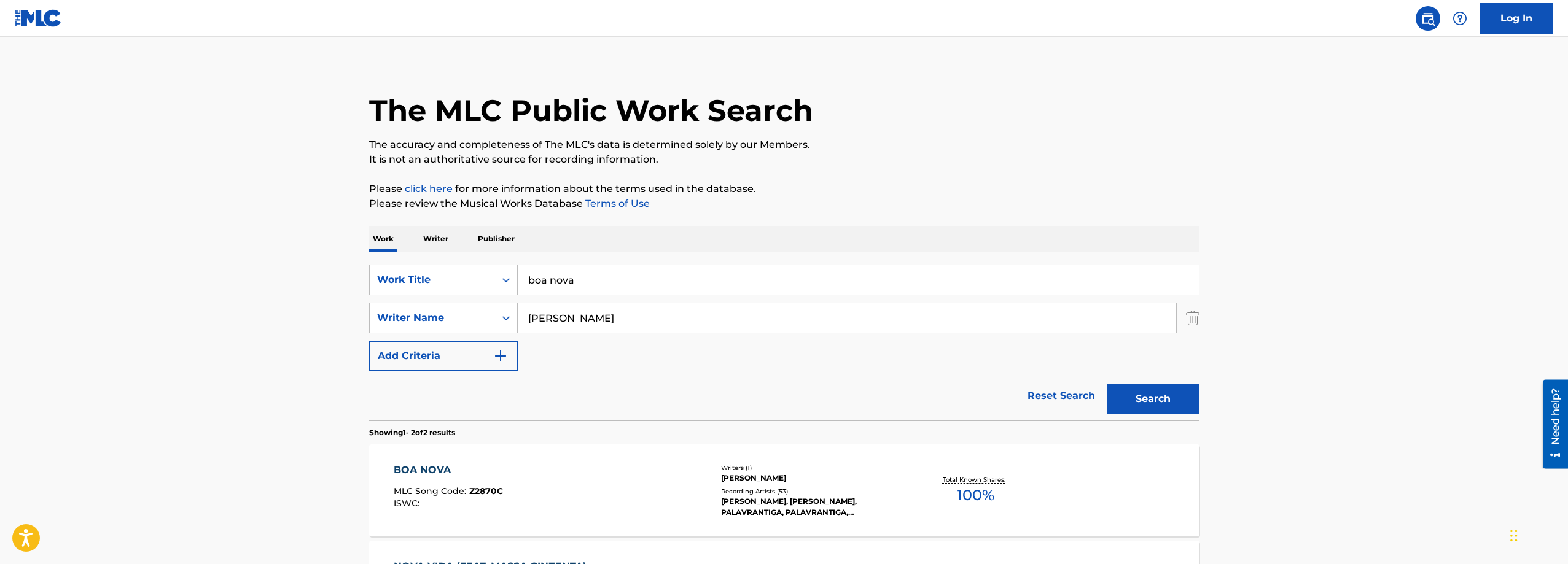
click at [1189, 322] on img "Search Form" at bounding box center [1192, 318] width 14 height 31
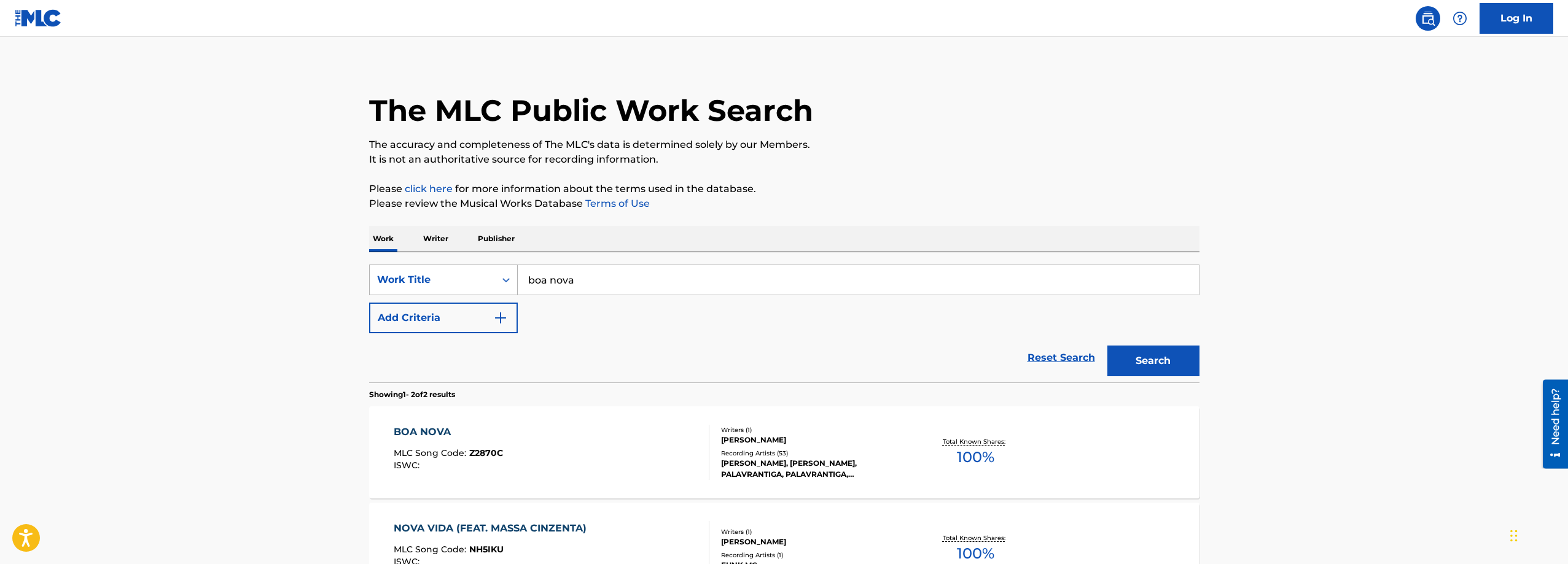
click at [471, 280] on div "Work Title" at bounding box center [432, 279] width 111 height 15
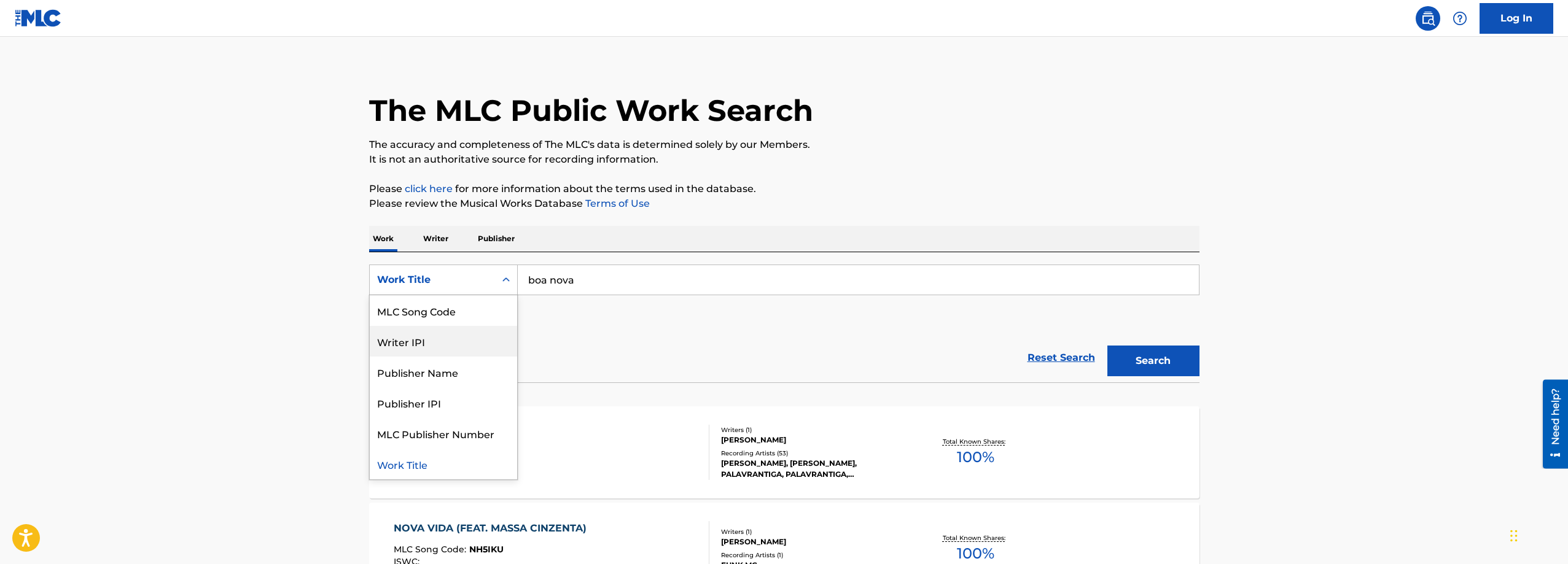
scroll to position [0, 0]
click at [426, 340] on div "ISWC" at bounding box center [443, 341] width 147 height 31
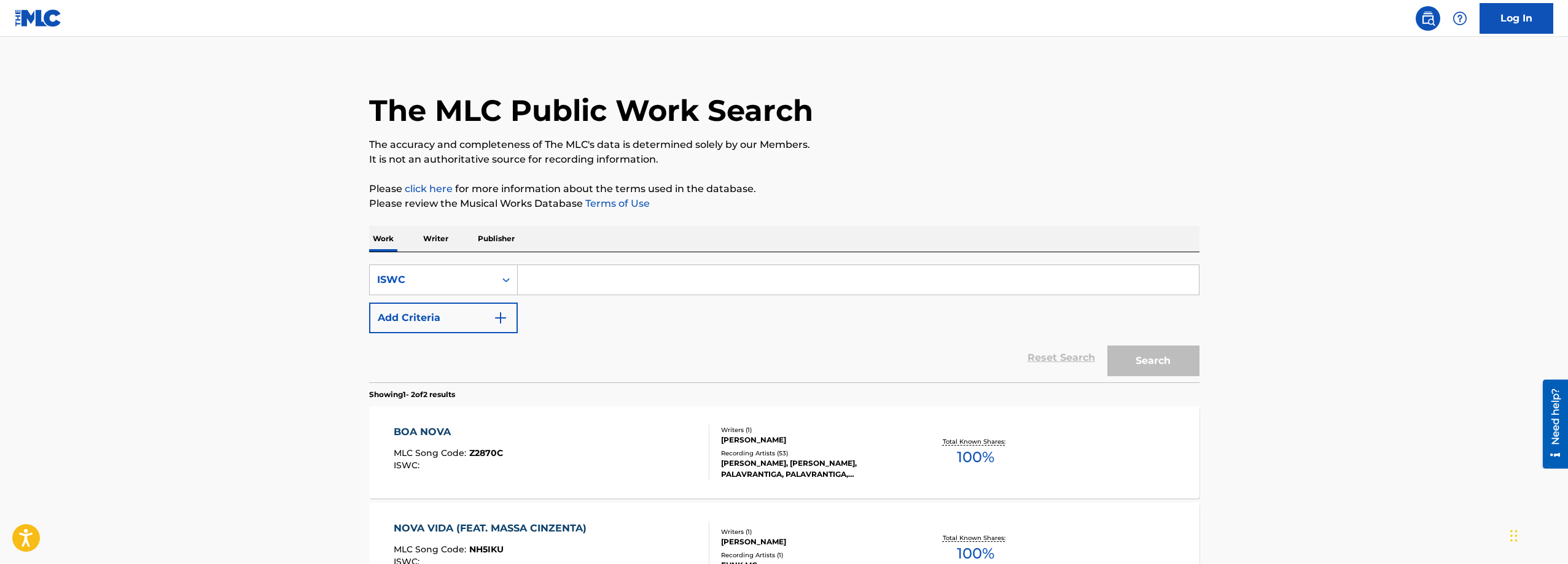
click at [631, 283] on input "Search Form" at bounding box center [858, 280] width 681 height 30
paste input "T9317341121"
click at [1184, 365] on button "Search" at bounding box center [1153, 361] width 92 height 31
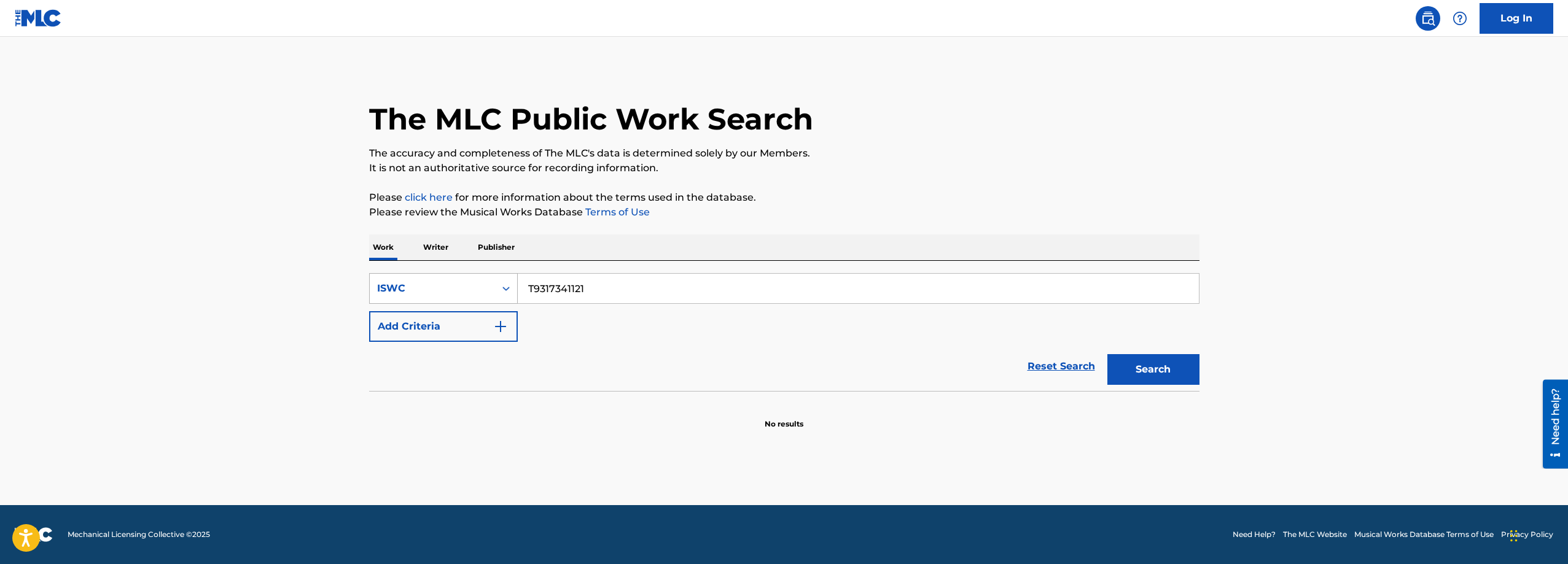
drag, startPoint x: 630, startPoint y: 294, endPoint x: 415, endPoint y: 289, distance: 215.1
click at [415, 289] on div "SearchWithCriteria0fc37e51-f399-4680-ae3f-87b235156fc7 ISWC T9317341121" at bounding box center [784, 288] width 830 height 31
paste input "-309.859.559-2"
type input "T-309.859.559-2"
click at [1145, 374] on button "Search" at bounding box center [1153, 369] width 92 height 31
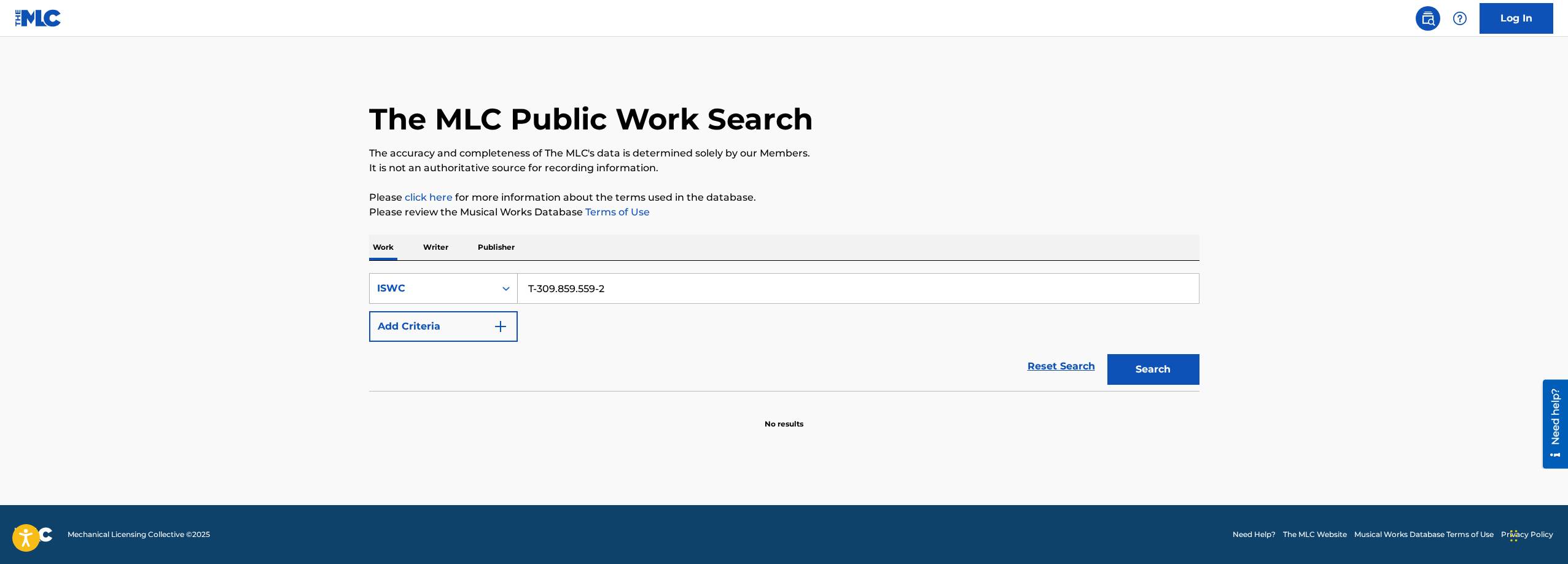
click at [476, 287] on div "ISWC" at bounding box center [432, 288] width 111 height 15
click at [457, 312] on div "Work Title" at bounding box center [443, 319] width 147 height 31
click at [588, 295] on input "Search Form" at bounding box center [858, 288] width 681 height 30
paste input "Gyyps"
type input "Gyyps"
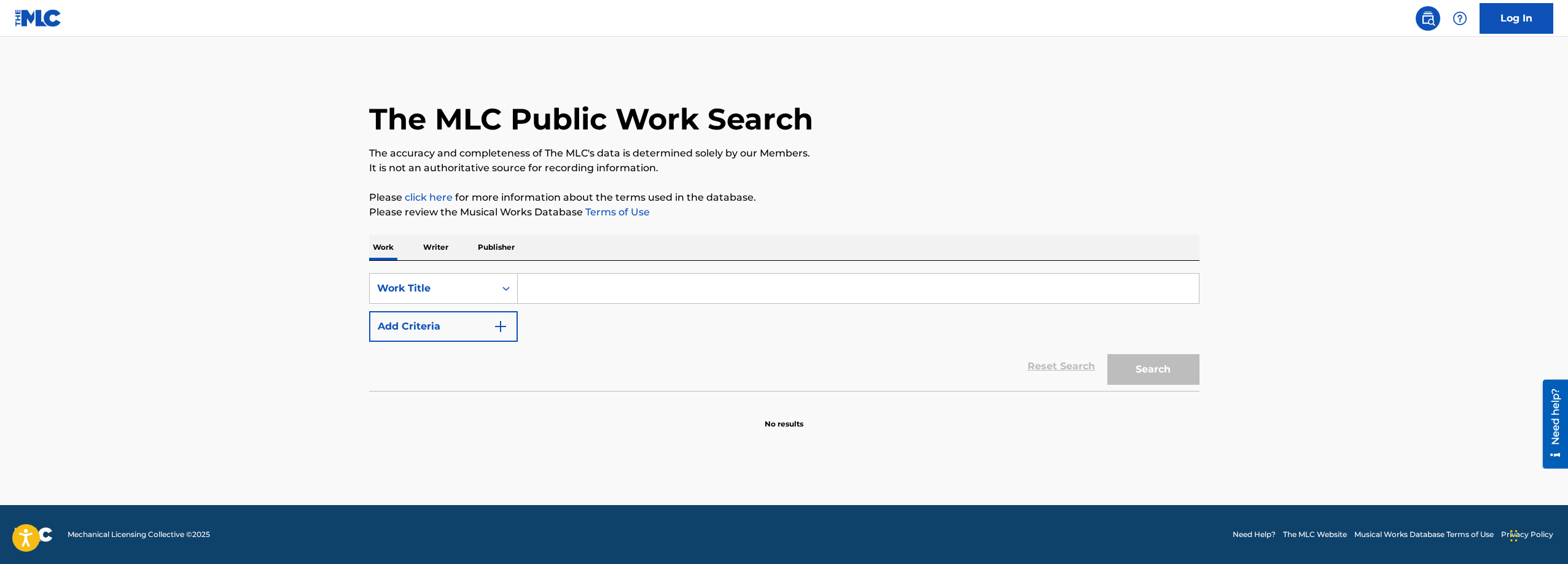
paste input "Single for the Summer"
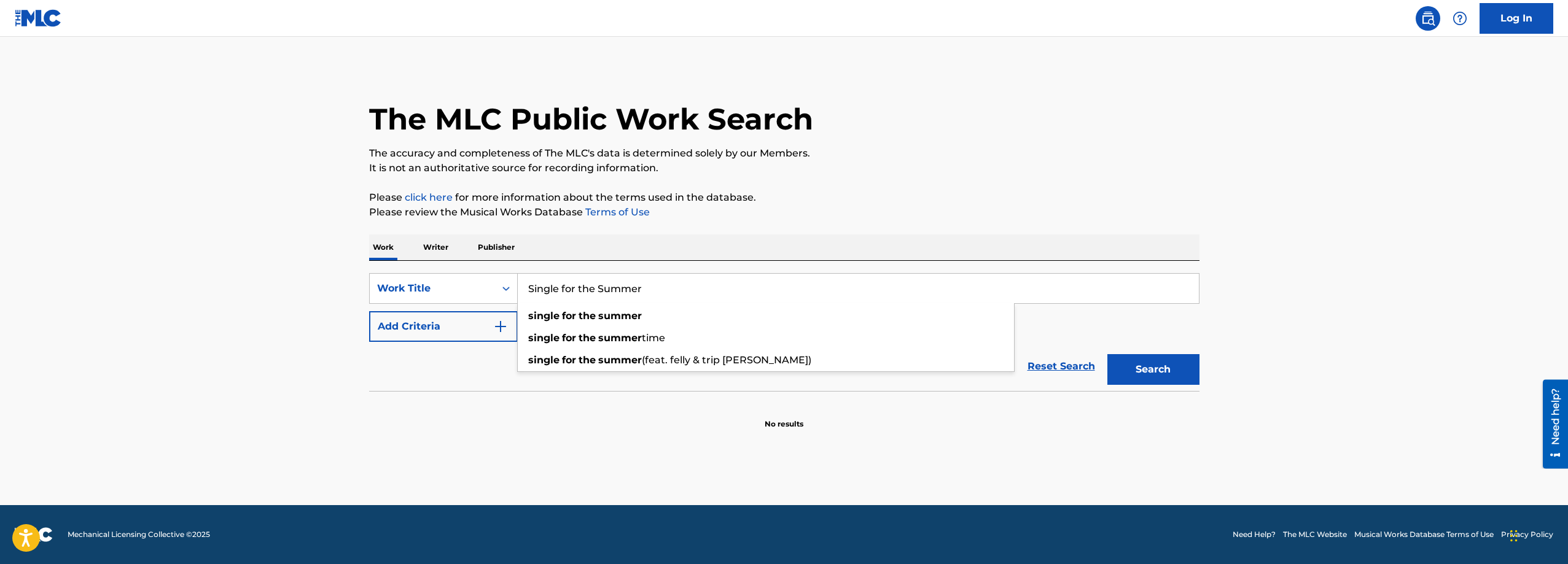
type input "Single for the Summer"
click at [1157, 383] on button "Search" at bounding box center [1153, 369] width 92 height 31
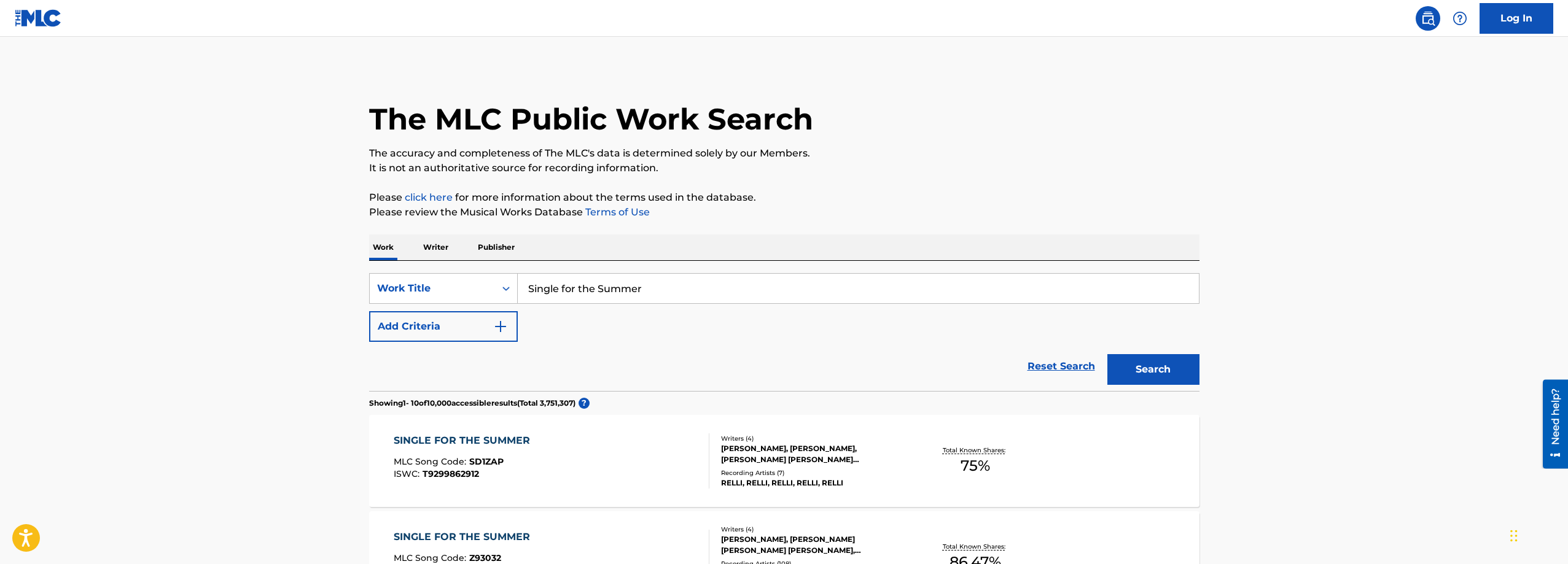
click at [478, 288] on div "Work Title" at bounding box center [432, 288] width 111 height 15
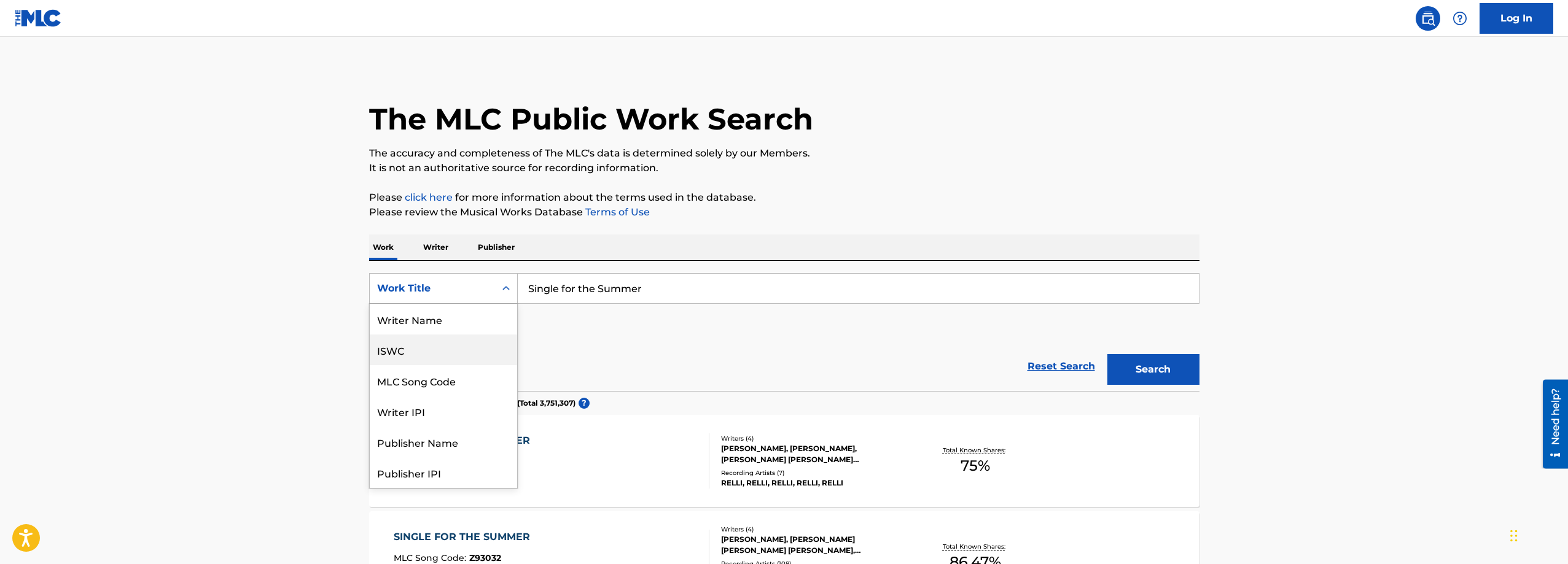
click at [451, 351] on div "ISWC" at bounding box center [443, 350] width 147 height 31
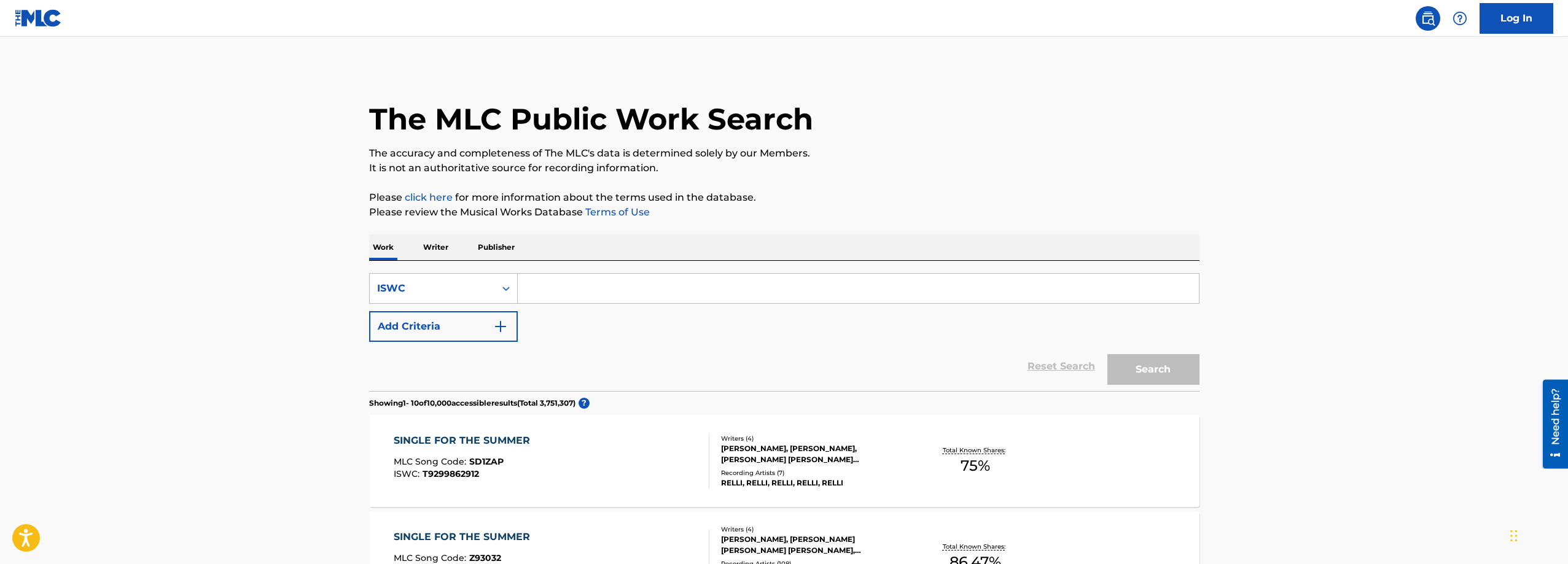
drag, startPoint x: 555, startPoint y: 307, endPoint x: 600, endPoint y: 282, distance: 51.5
click at [600, 282] on input "Search Form" at bounding box center [858, 288] width 681 height 30
paste input "T0710005927"
type input "T0710005927"
click at [1155, 368] on button "Search" at bounding box center [1153, 369] width 92 height 31
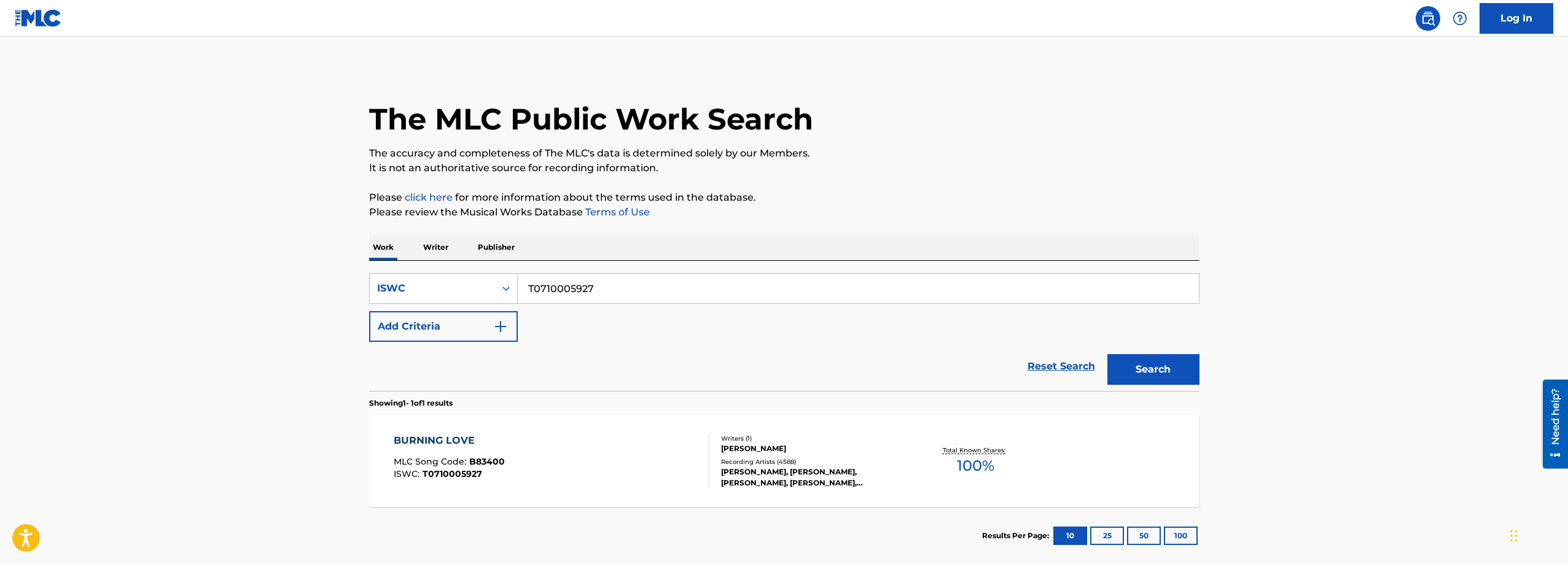
click at [661, 455] on div "BURNING LOVE MLC Song Code : B83400 ISWC : T0710005927" at bounding box center [551, 461] width 316 height 55
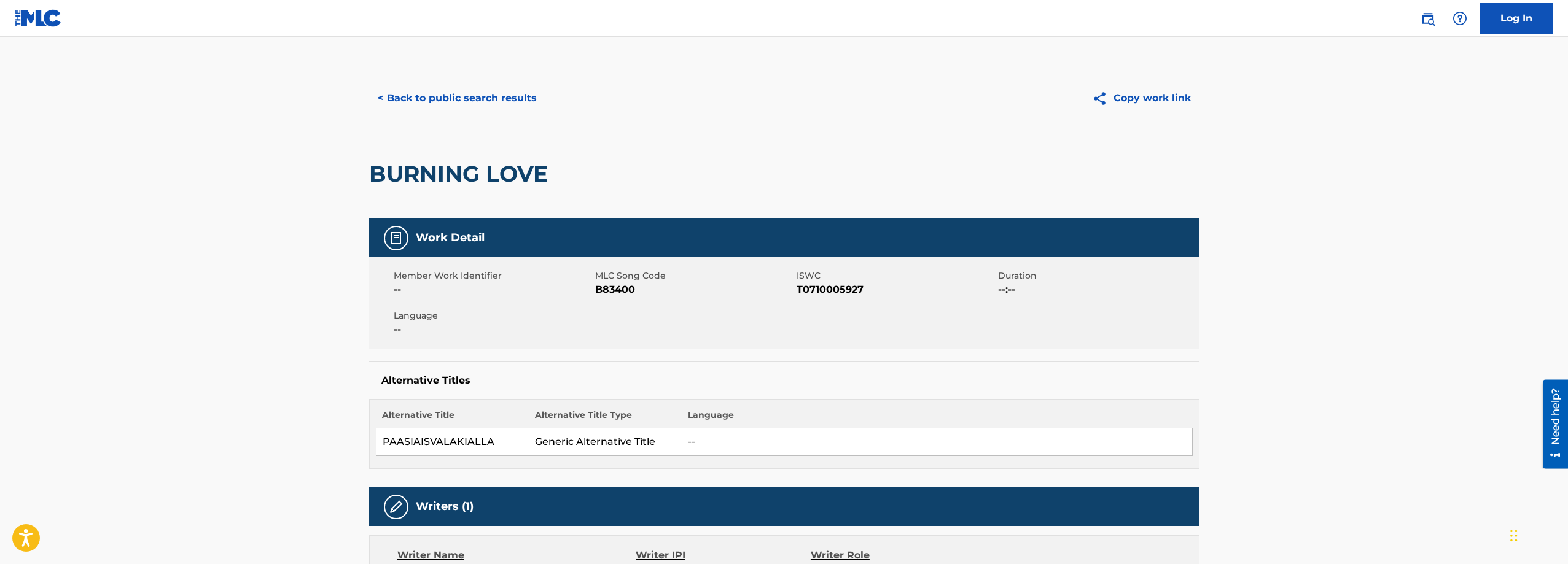
click at [510, 97] on button "< Back to public search results" at bounding box center [457, 98] width 176 height 31
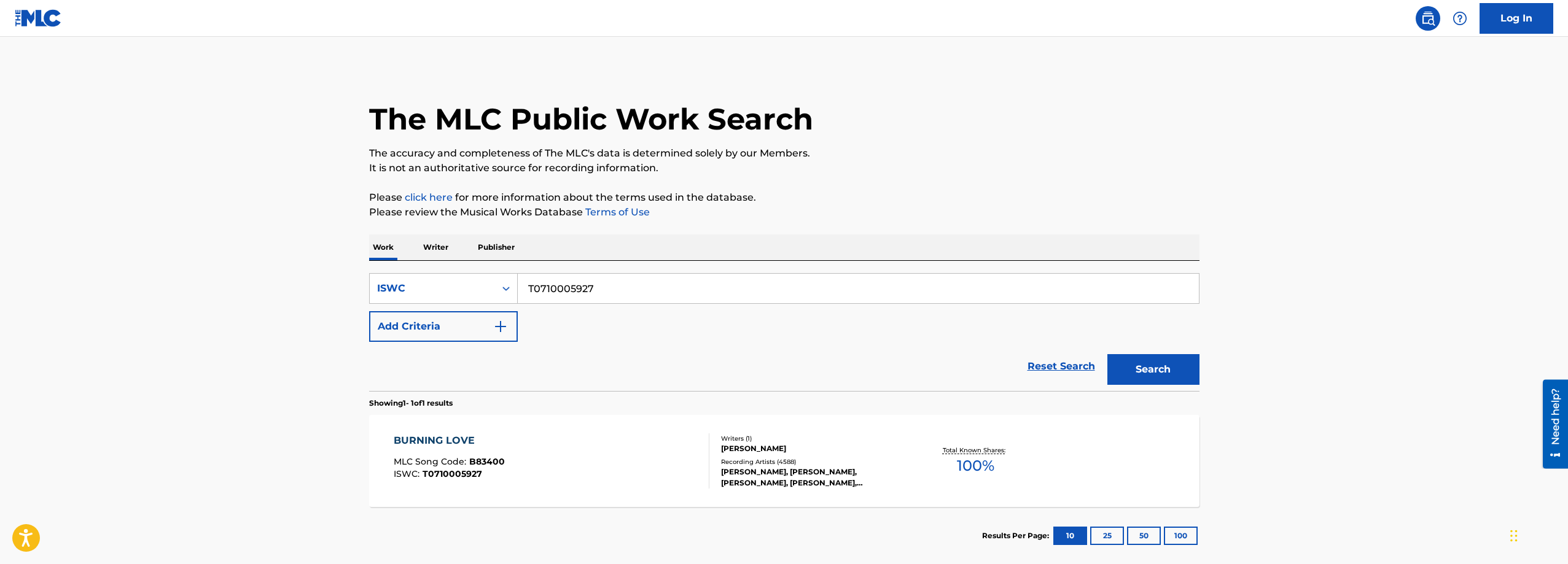
click at [600, 285] on input "T0710005927" at bounding box center [858, 288] width 681 height 30
paste input "3188736514"
type input "T3188736514"
click at [1155, 366] on button "Search" at bounding box center [1153, 369] width 92 height 31
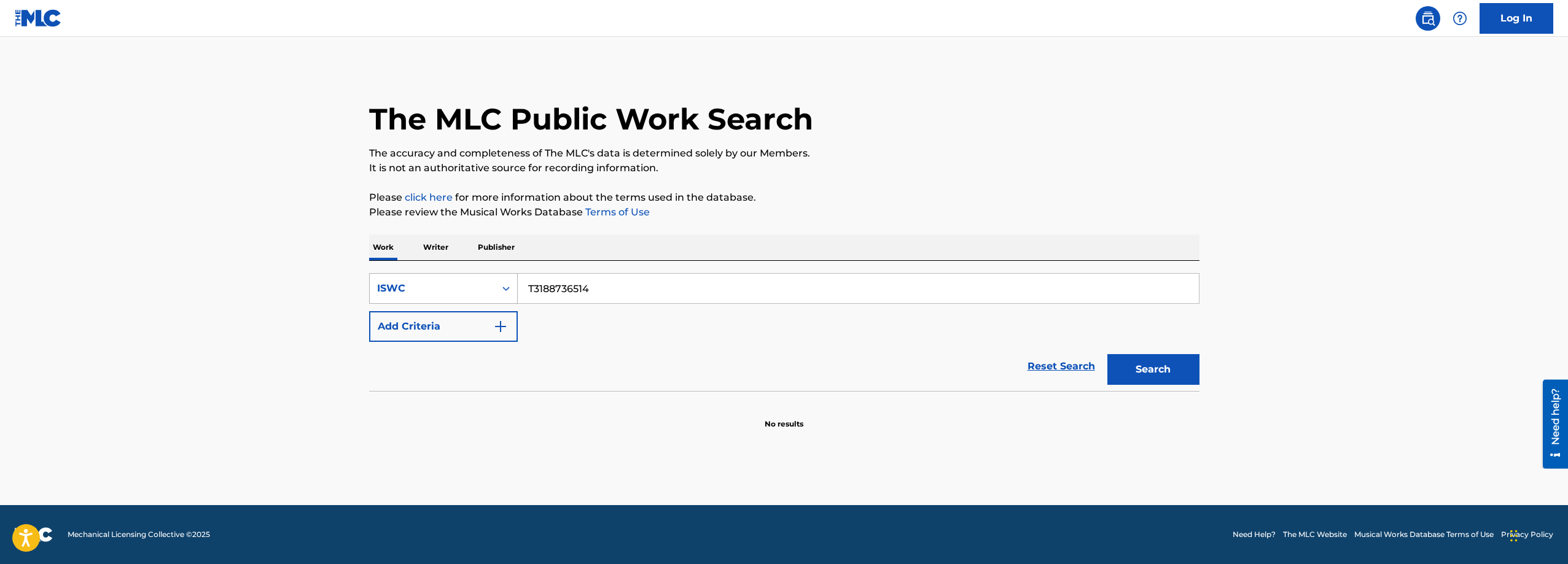
click at [475, 278] on div "ISWC" at bounding box center [432, 288] width 125 height 23
click at [479, 321] on div "Work Title" at bounding box center [443, 319] width 147 height 31
click at [604, 294] on input "Search Form" at bounding box center [858, 288] width 681 height 30
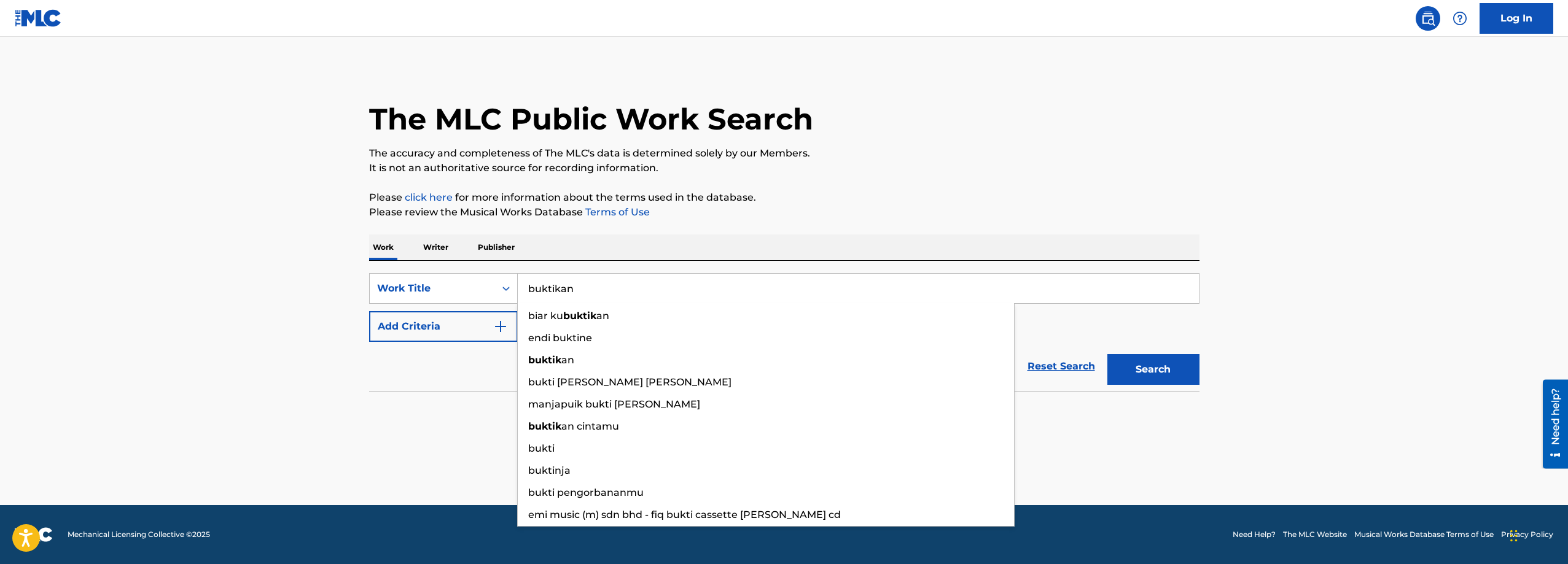
type input "buktikan"
click at [1107, 354] on button "Search" at bounding box center [1153, 369] width 92 height 31
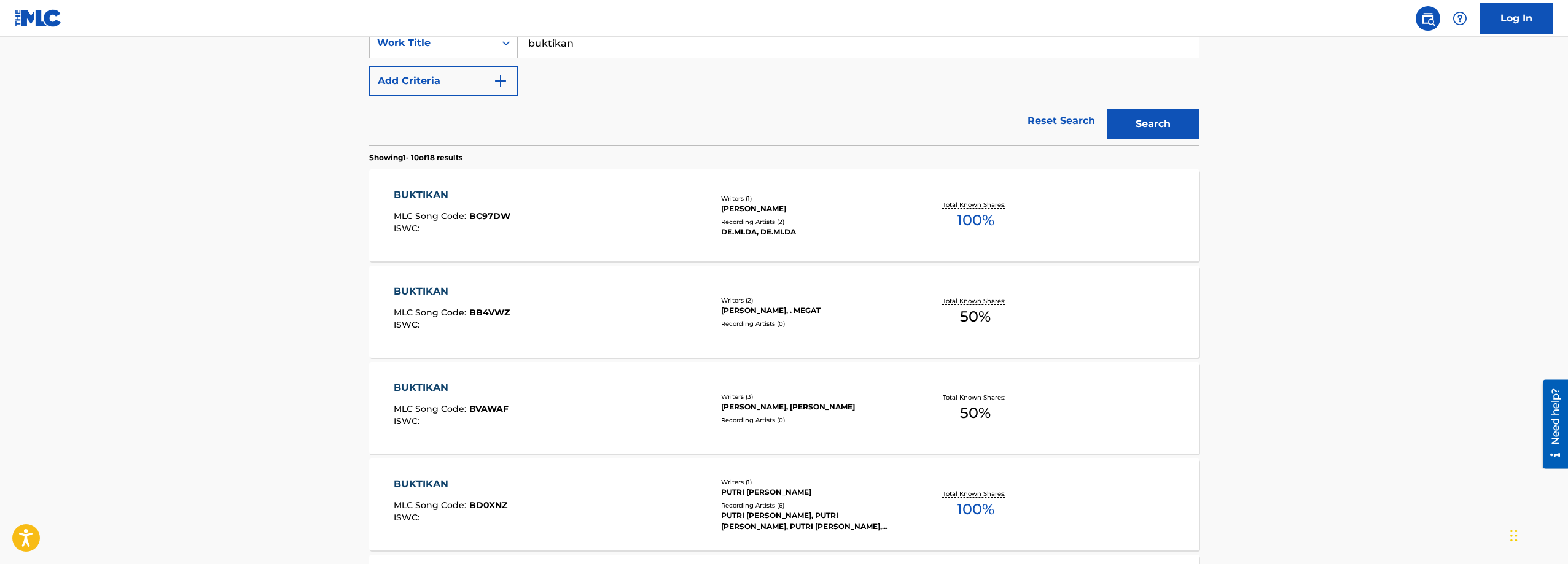
scroll to position [938, 0]
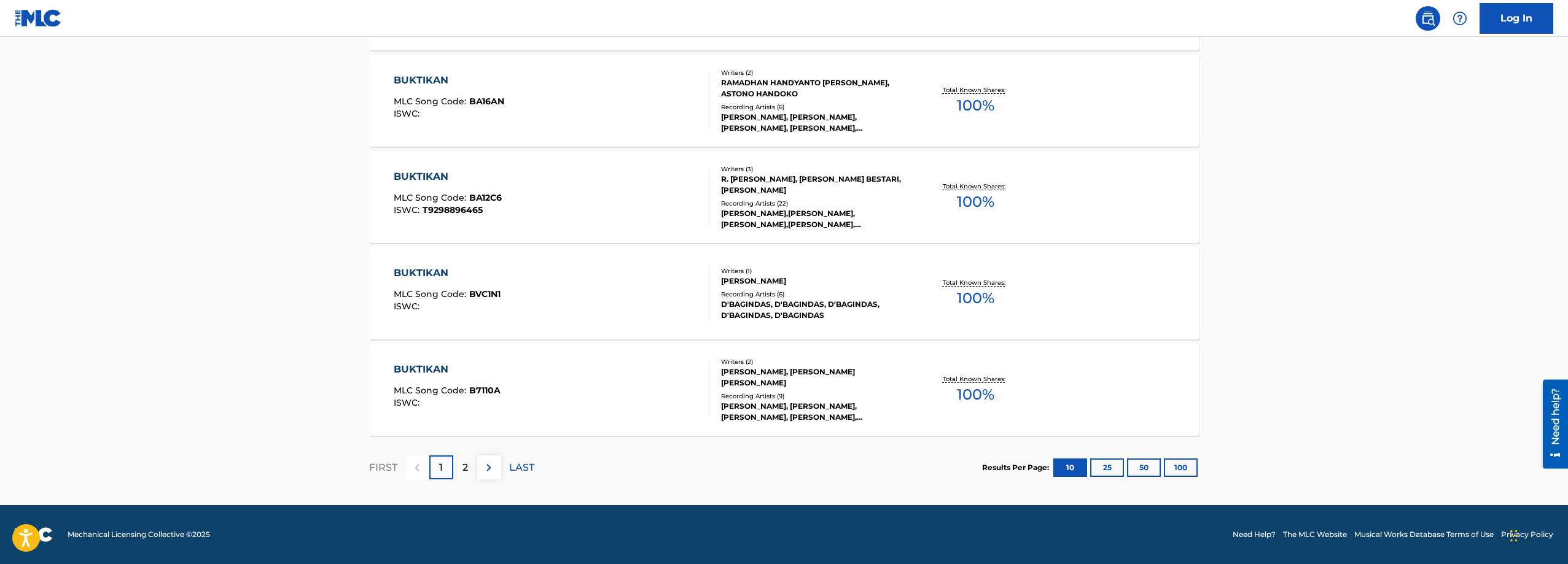
click at [638, 387] on div "BUKTIKAN MLC Song Code : B7110A ISWC :" at bounding box center [551, 390] width 316 height 55
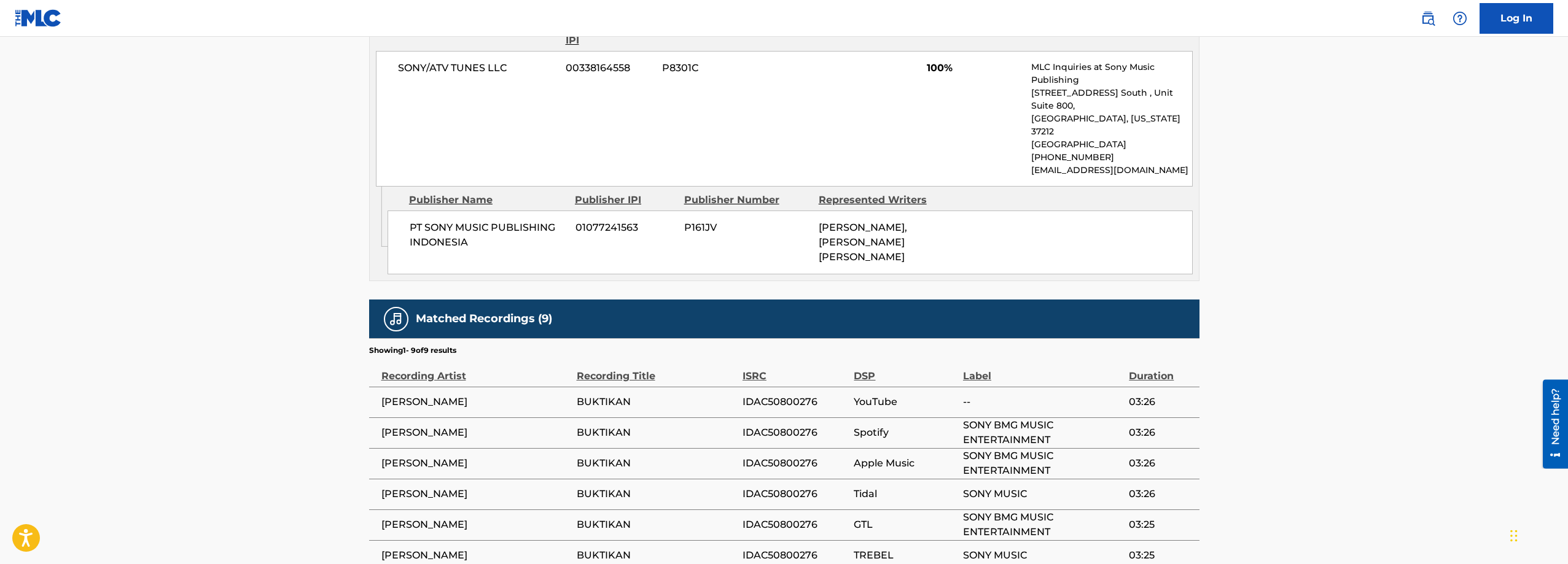
scroll to position [736, 0]
